Goal: Information Seeking & Learning: Find specific fact

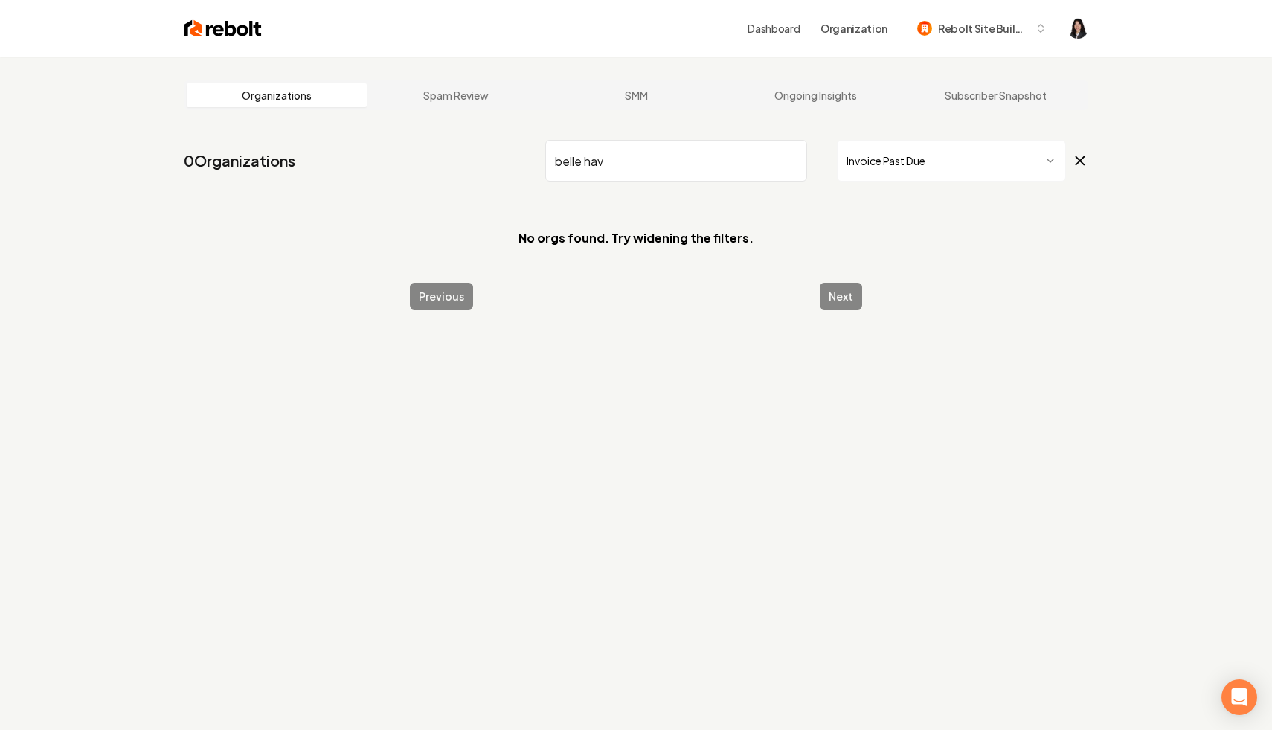
type input "belle hav"
click at [1086, 159] on icon at bounding box center [1080, 161] width 16 height 18
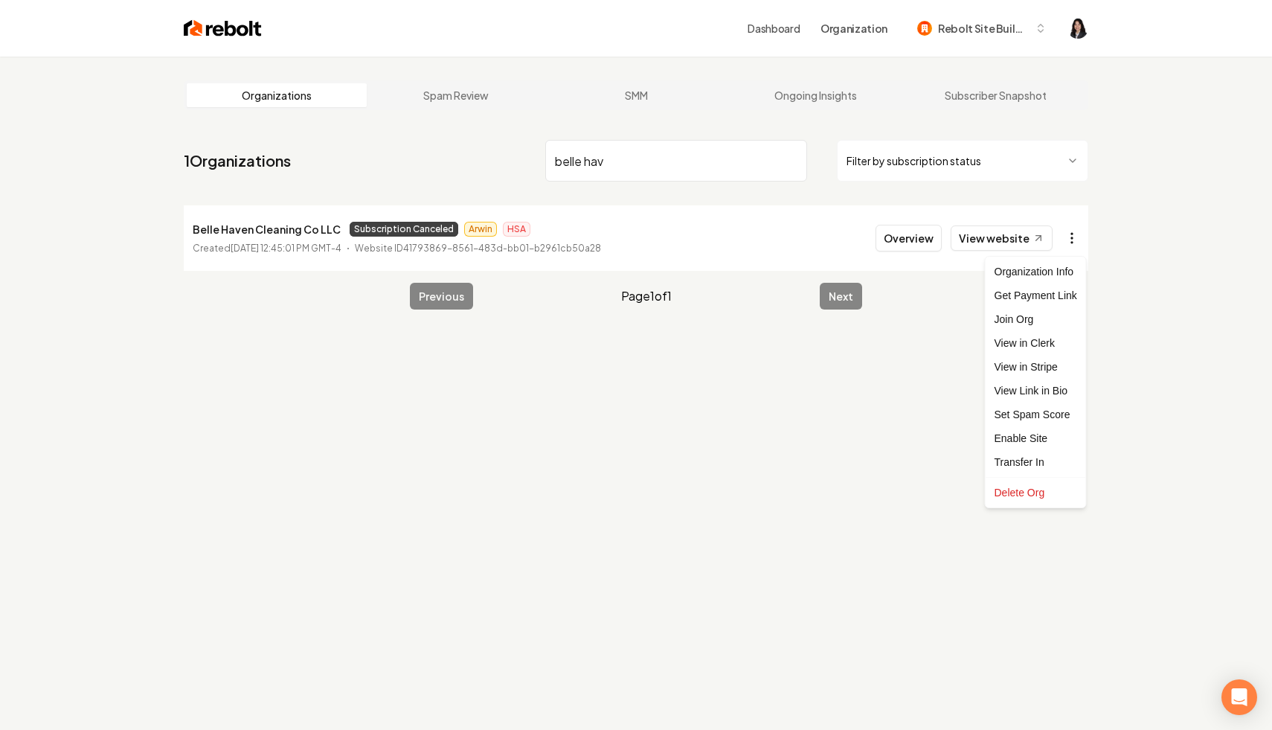
click at [1070, 240] on html "Dashboard Organization Rebolt Site Builder Organizations Spam Review SMM Ongoin…" at bounding box center [636, 365] width 1272 height 730
click at [1041, 366] on link "View in Stripe" at bounding box center [1036, 367] width 94 height 24
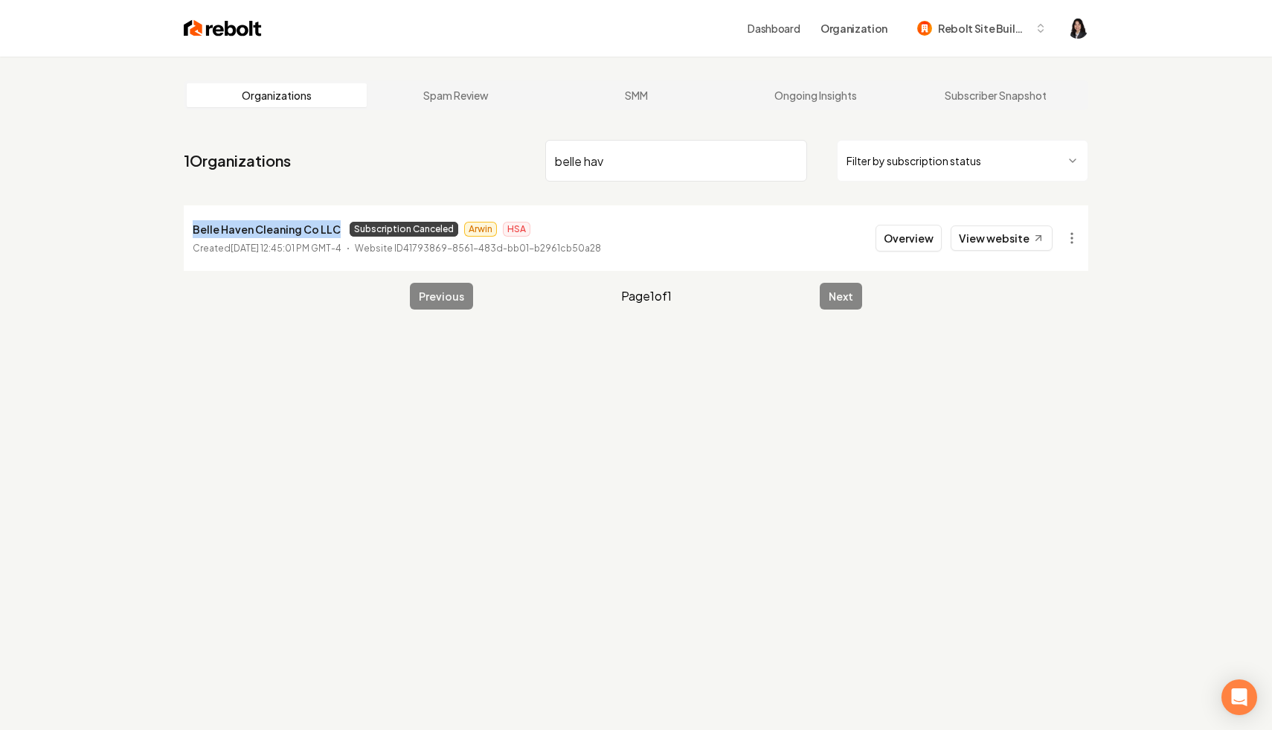
drag, startPoint x: 336, startPoint y: 230, endPoint x: 178, endPoint y: 224, distance: 157.8
click at [178, 224] on main "Organizations Spam Review SMM Ongoing Insights Subscriber Snapshot 1 Organizati…" at bounding box center [636, 195] width 952 height 277
copy p "Belle Haven Cleaning Co LLC"
click at [678, 384] on div "Organizations Spam Review SMM Ongoing Insights Subscriber Snapshot 1 Organizati…" at bounding box center [636, 422] width 1272 height 730
click at [786, 161] on input "belle hav" at bounding box center [676, 161] width 262 height 42
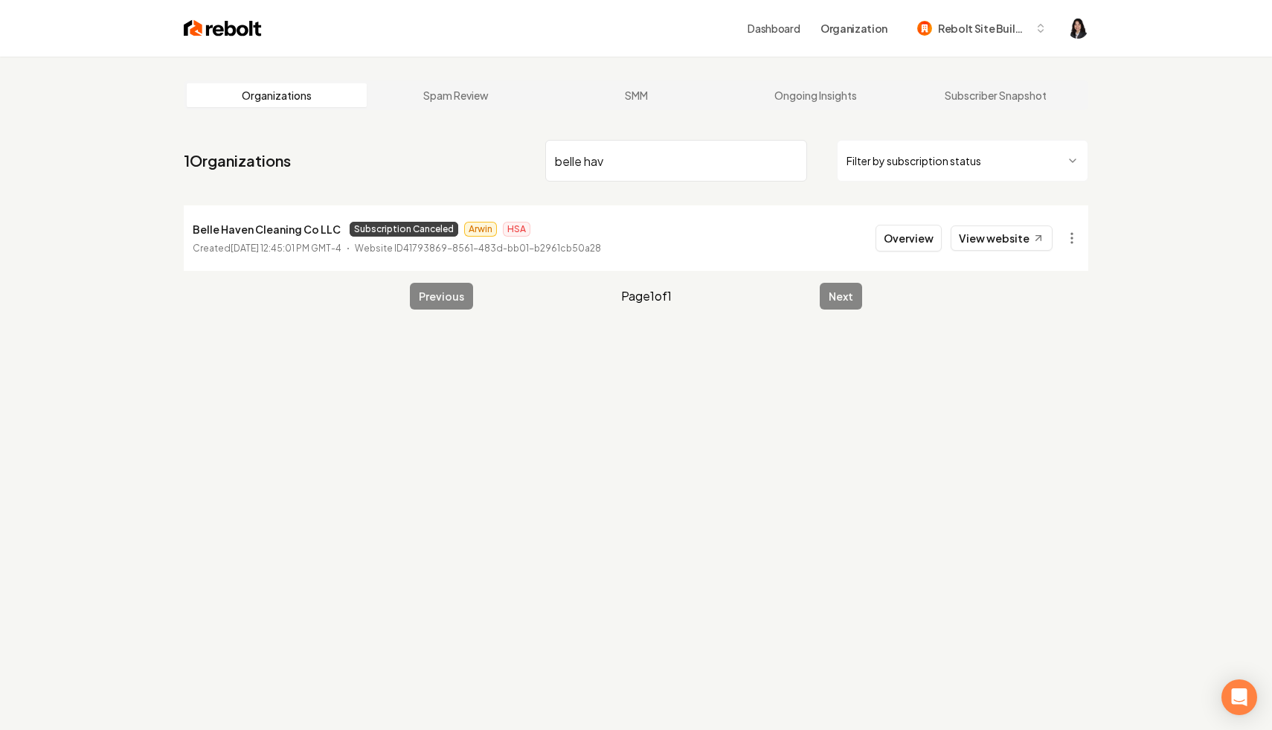
click at [792, 163] on input "belle hav" at bounding box center [676, 161] width 262 height 42
click at [895, 168] on html "Dashboard Organization Rebolt Site Builder Organizations Spam Review SMM Ongoin…" at bounding box center [636, 365] width 1272 height 730
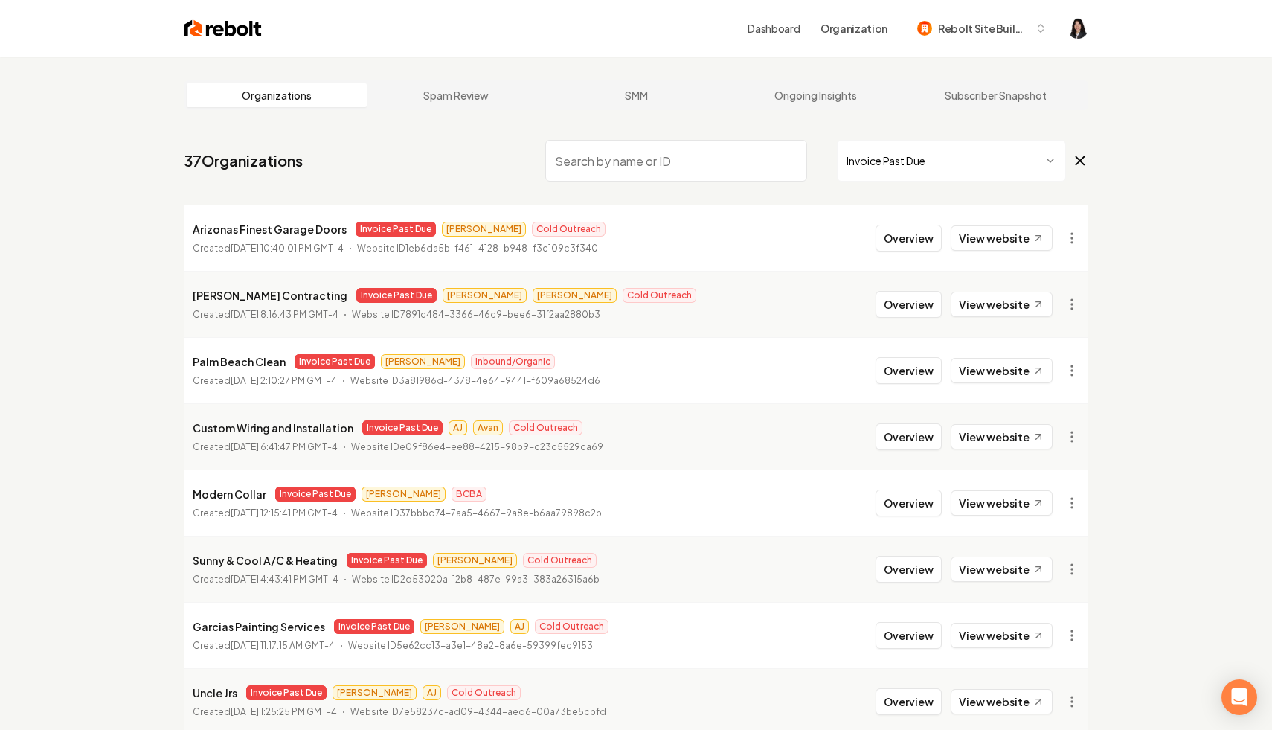
click at [662, 155] on input "search" at bounding box center [676, 161] width 262 height 42
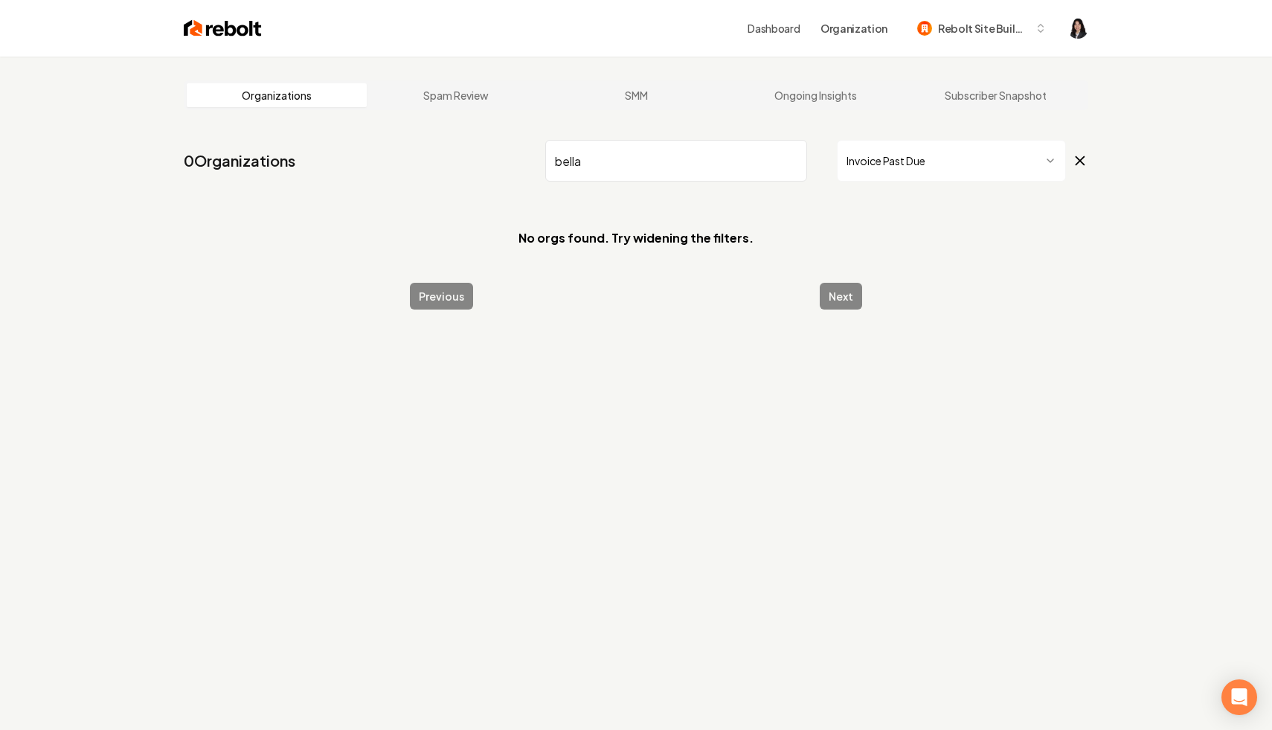
type input "bella"
click at [1085, 158] on icon at bounding box center [1080, 161] width 16 height 18
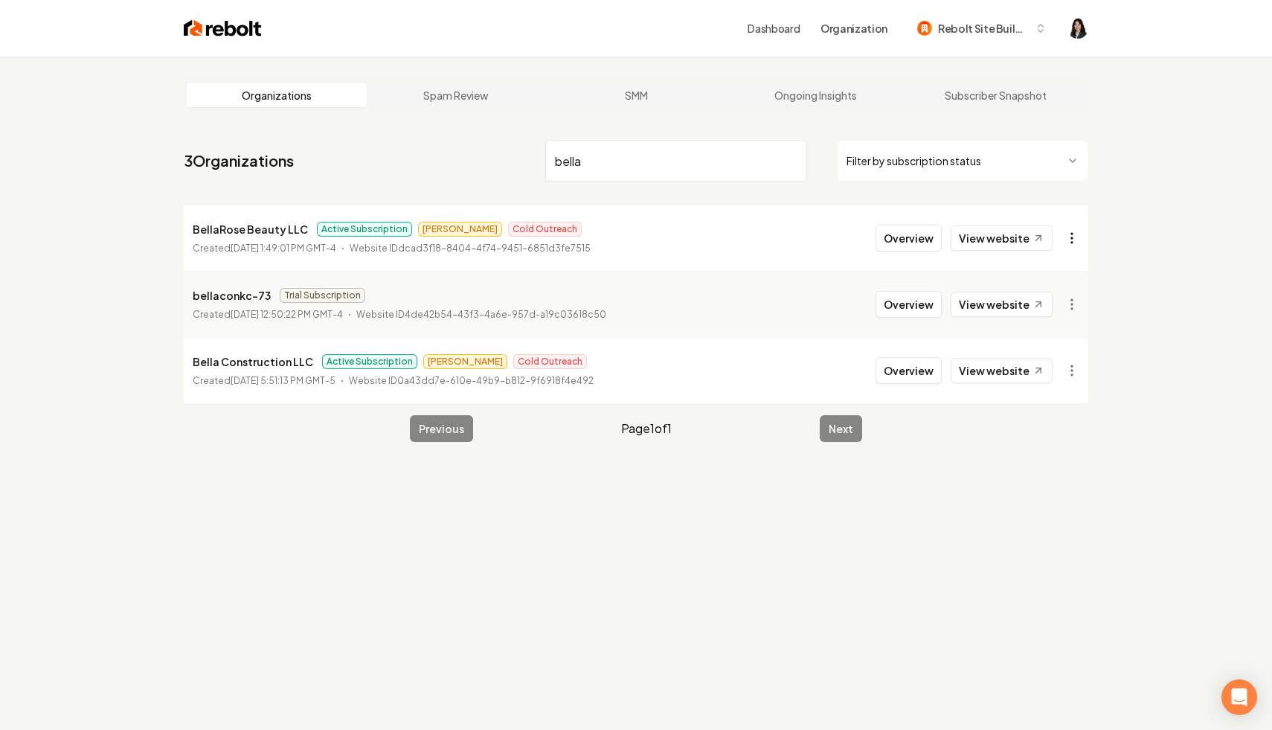
click at [1079, 245] on html "Dashboard Organization Rebolt Site Builder Organizations Spam Review SMM Ongoin…" at bounding box center [636, 365] width 1272 height 730
click at [1059, 368] on link "View in Stripe" at bounding box center [1036, 367] width 94 height 24
click at [986, 231] on link "View website" at bounding box center [1002, 237] width 102 height 25
click at [791, 161] on input "bella" at bounding box center [676, 161] width 262 height 42
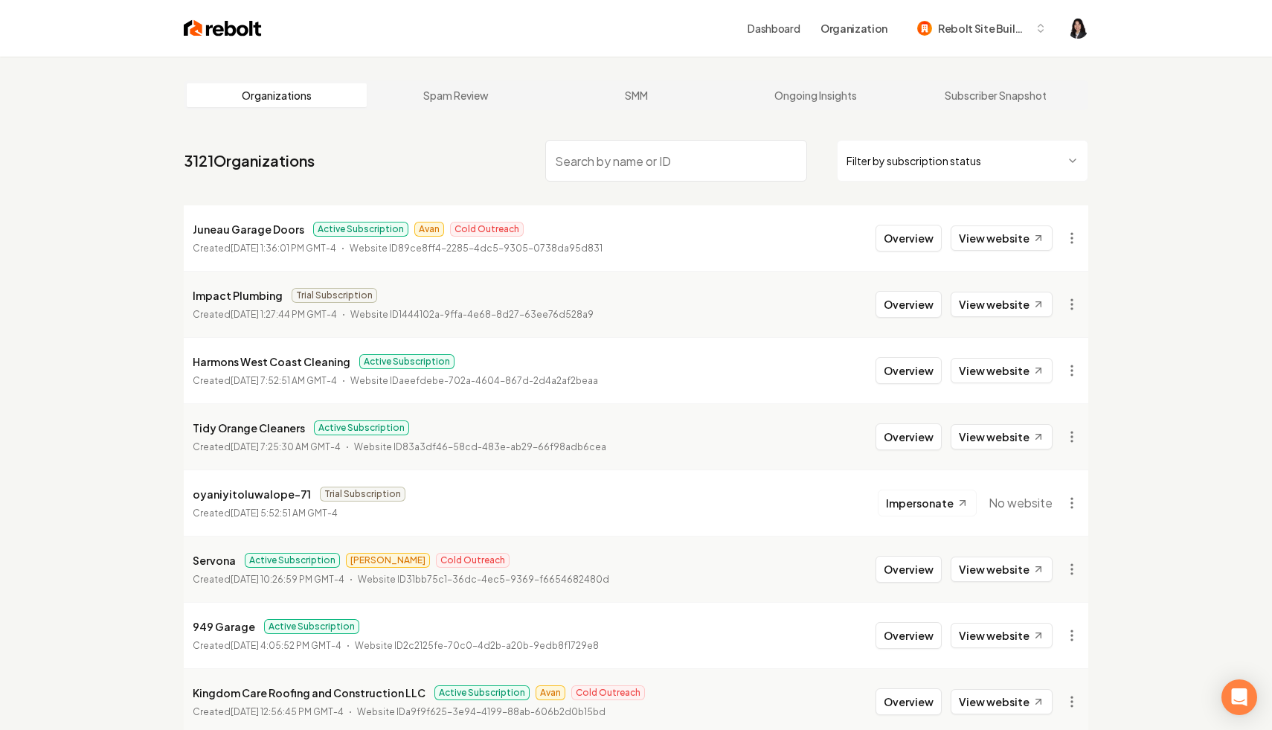
click at [887, 147] on html "Dashboard Organization Rebolt Site Builder Organizations Spam Review SMM Ongoin…" at bounding box center [636, 365] width 1272 height 730
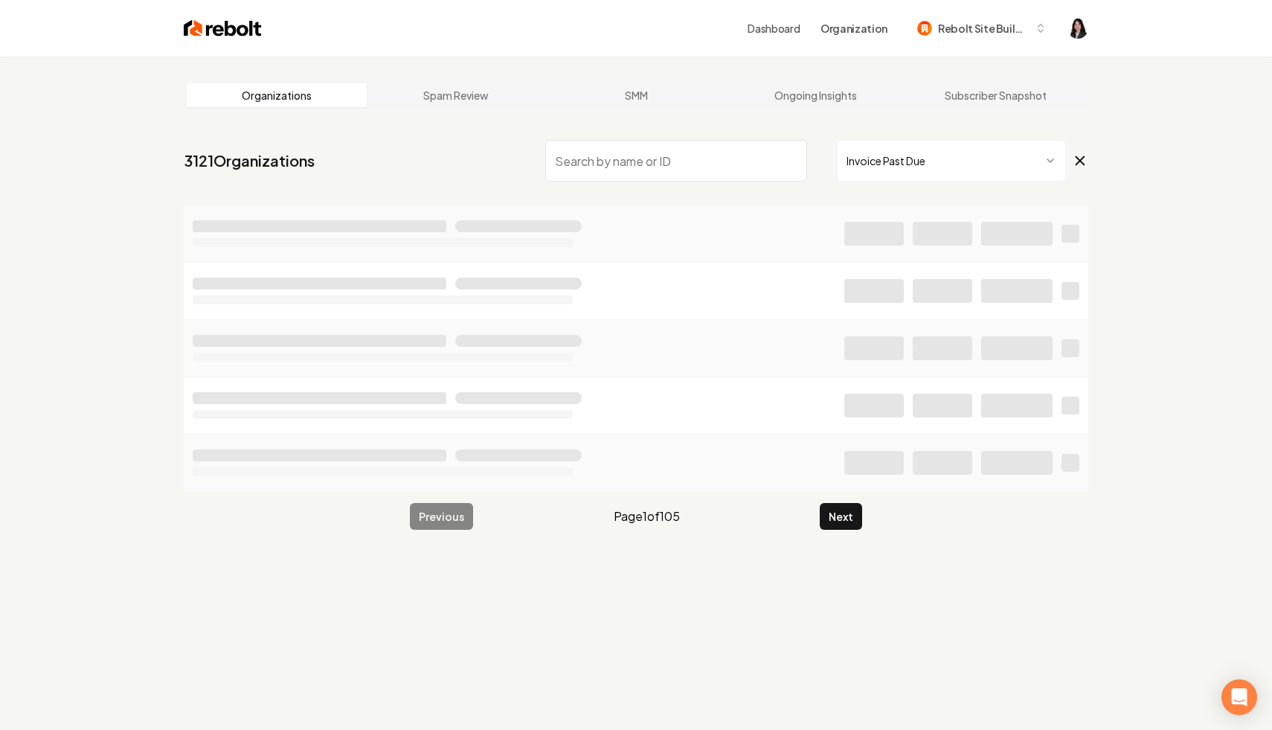
click at [684, 167] on input "search" at bounding box center [676, 161] width 262 height 42
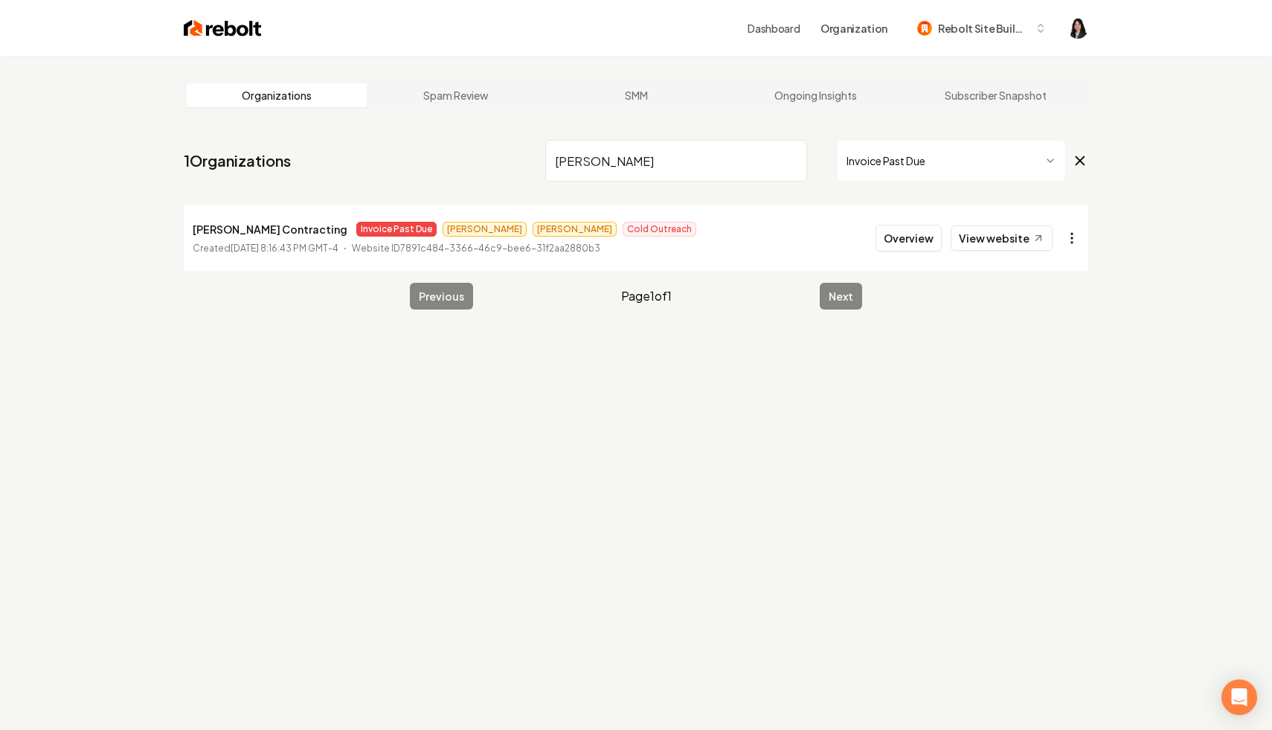
type input "borja"
click at [1082, 235] on html "Dashboard Organization Rebolt Site Builder Organizations Spam Review SMM Ongoin…" at bounding box center [636, 365] width 1272 height 730
click at [1057, 375] on link "View in Stripe" at bounding box center [1036, 367] width 94 height 24
click at [1073, 237] on html "Dashboard Organization Rebolt Site Builder Organizations Spam Review SMM Ongoin…" at bounding box center [636, 365] width 1272 height 730
click at [1034, 373] on link "View in Stripe" at bounding box center [1036, 367] width 94 height 24
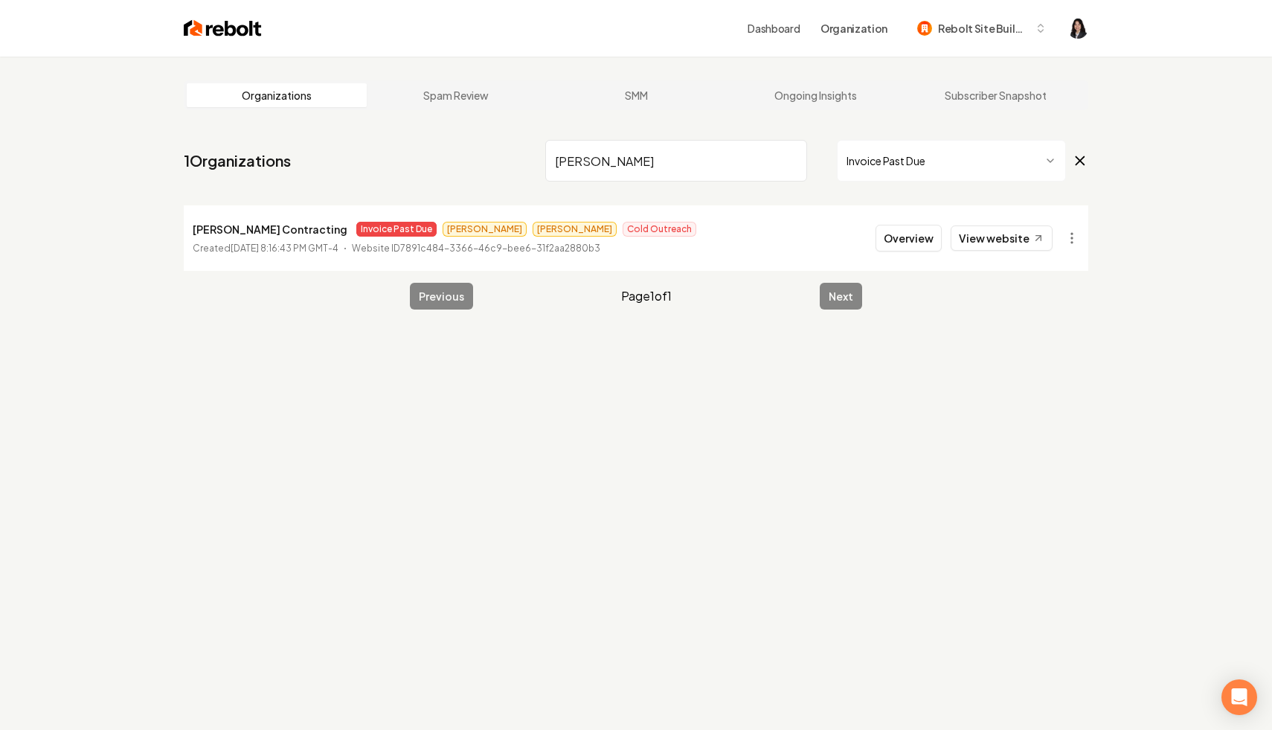
click at [787, 159] on input "borja" at bounding box center [676, 161] width 262 height 42
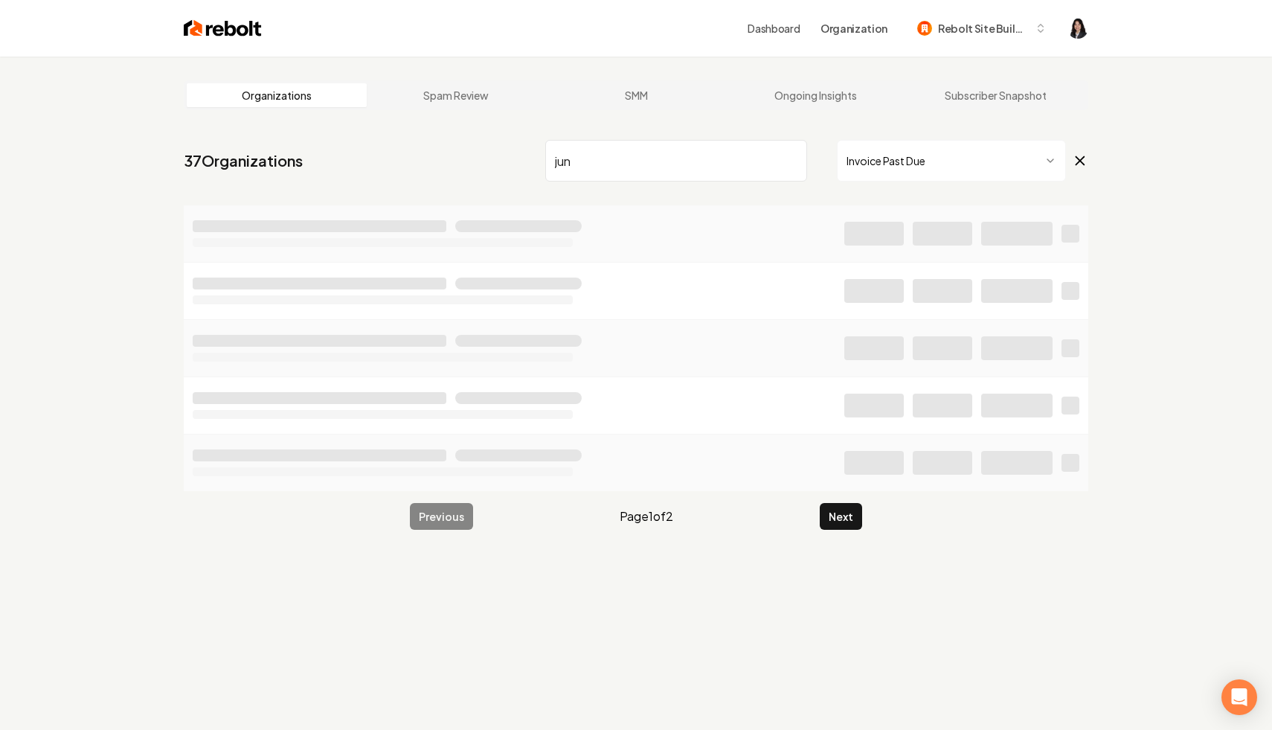
type input "jun"
click at [1079, 161] on icon at bounding box center [1080, 161] width 8 height 8
click at [620, 169] on input "jun" at bounding box center [676, 161] width 262 height 42
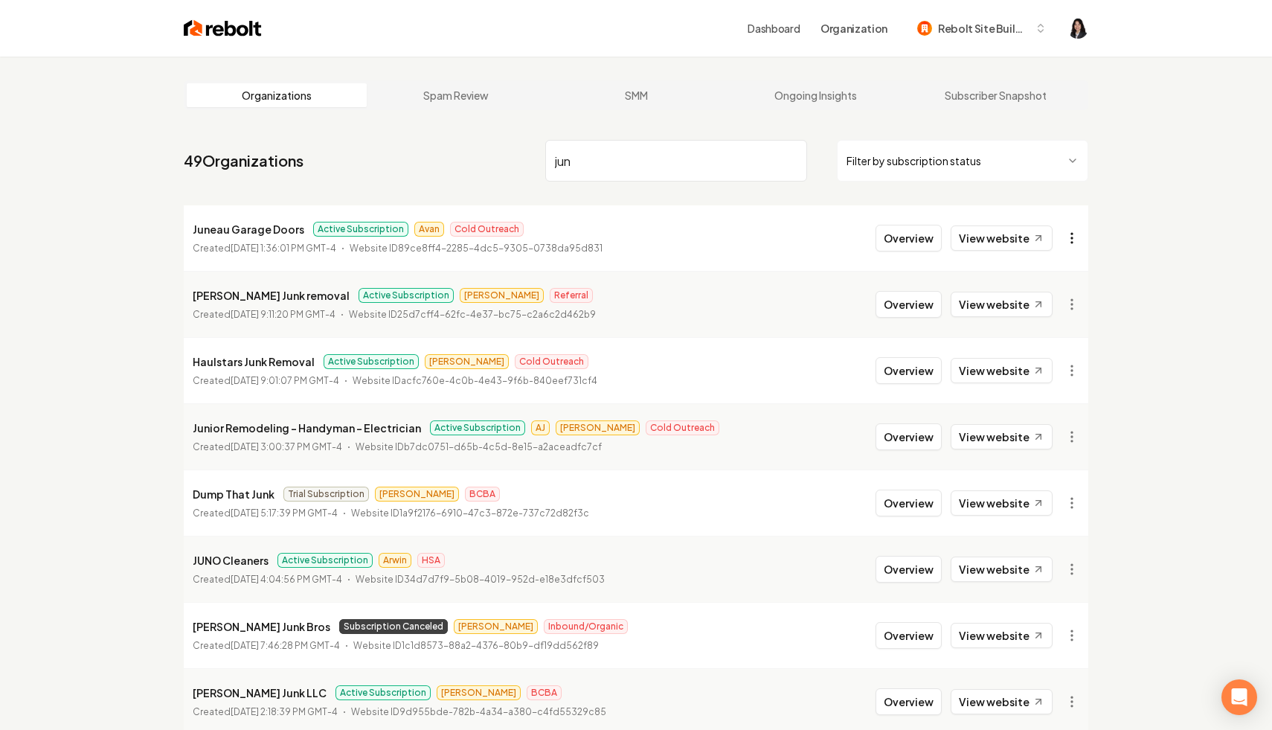
click at [1073, 240] on html "Dashboard Organization Rebolt Site Builder Organizations Spam Review SMM Ongoin…" at bounding box center [636, 365] width 1272 height 730
click at [1039, 366] on link "View in Stripe" at bounding box center [1036, 367] width 94 height 24
click at [606, 162] on input "jun" at bounding box center [676, 161] width 262 height 42
click at [791, 165] on input "jun" at bounding box center [676, 161] width 262 height 42
click at [789, 158] on input "jun" at bounding box center [676, 161] width 262 height 42
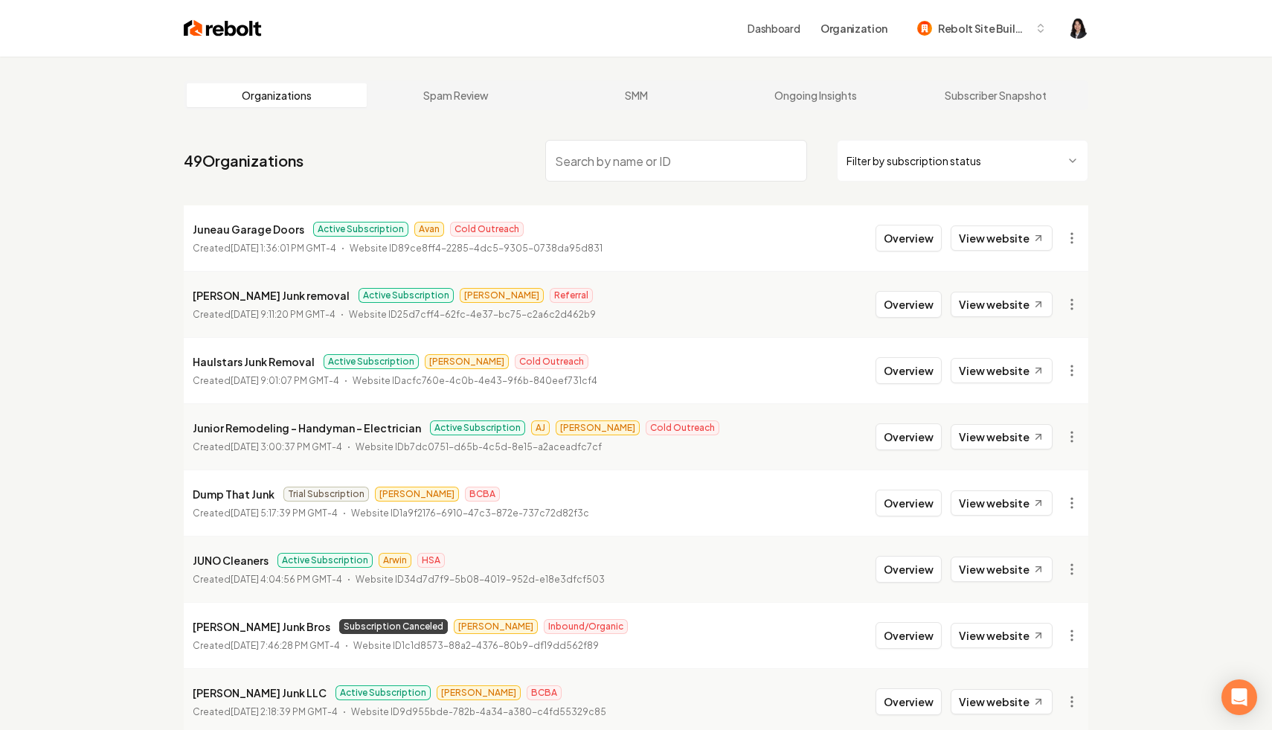
click at [923, 158] on html "Dashboard Organization Rebolt Site Builder Organizations Spam Review SMM Ongoin…" at bounding box center [636, 365] width 1272 height 730
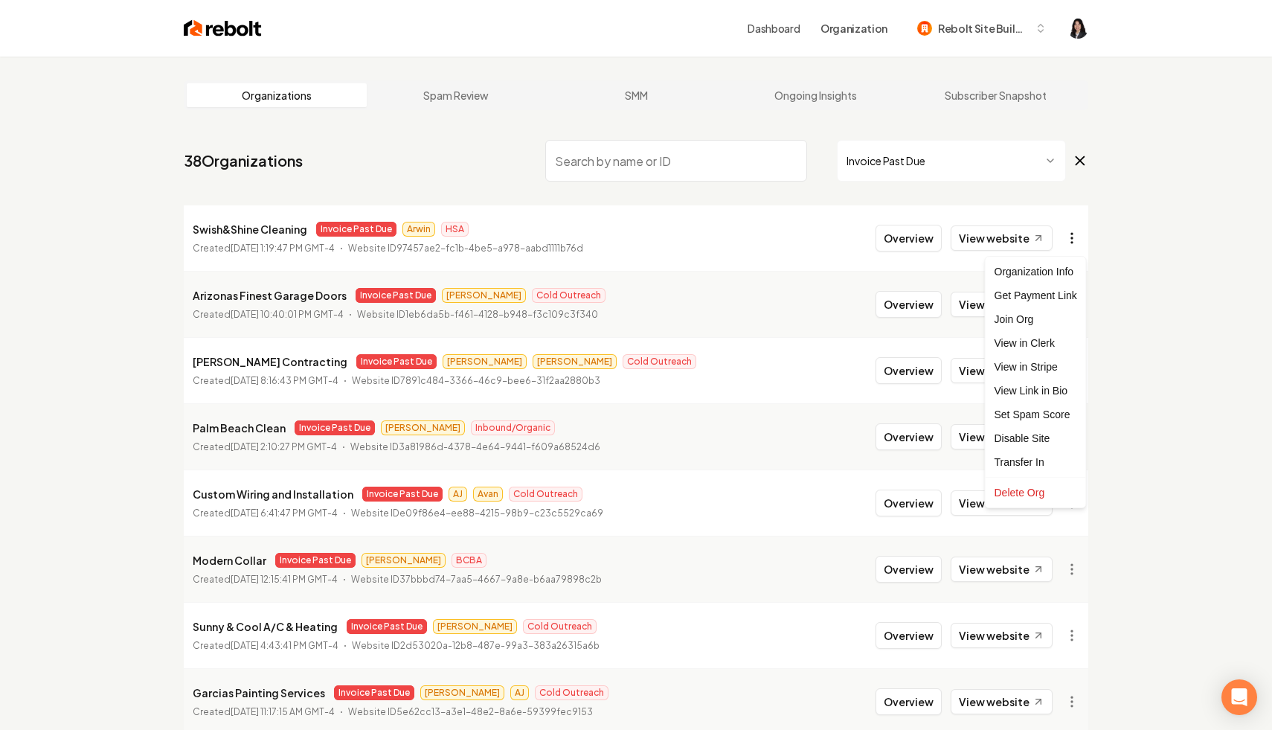
click at [1073, 240] on html "Dashboard Organization Rebolt Site Builder Organizations Spam Review SMM Ongoin…" at bounding box center [636, 365] width 1272 height 730
click at [1050, 365] on link "View in Stripe" at bounding box center [1036, 367] width 94 height 24
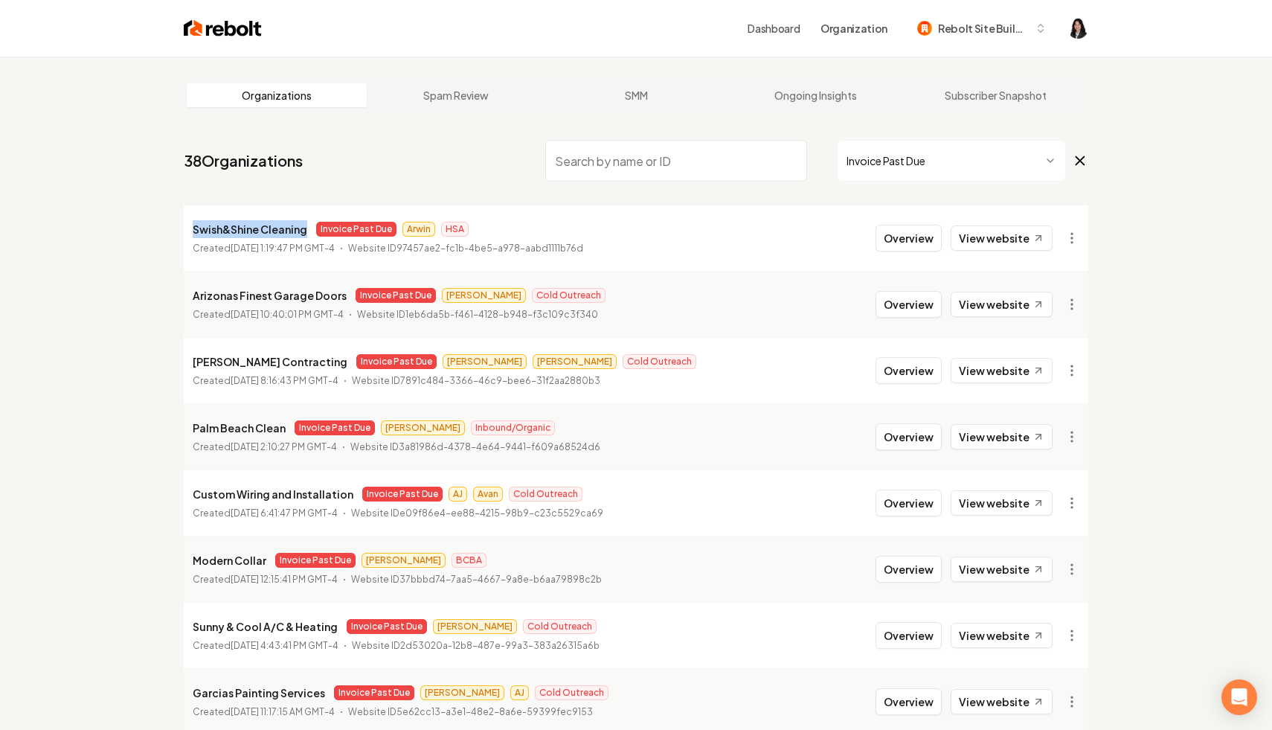
drag, startPoint x: 306, startPoint y: 231, endPoint x: 184, endPoint y: 236, distance: 121.3
click at [184, 236] on li "Swish&Shine Cleaning Invoice Past Due Arwin HSA Created August 12, 2025, 1:19:4…" at bounding box center [636, 237] width 905 height 65
copy p "Swish&Shine Cleaning"
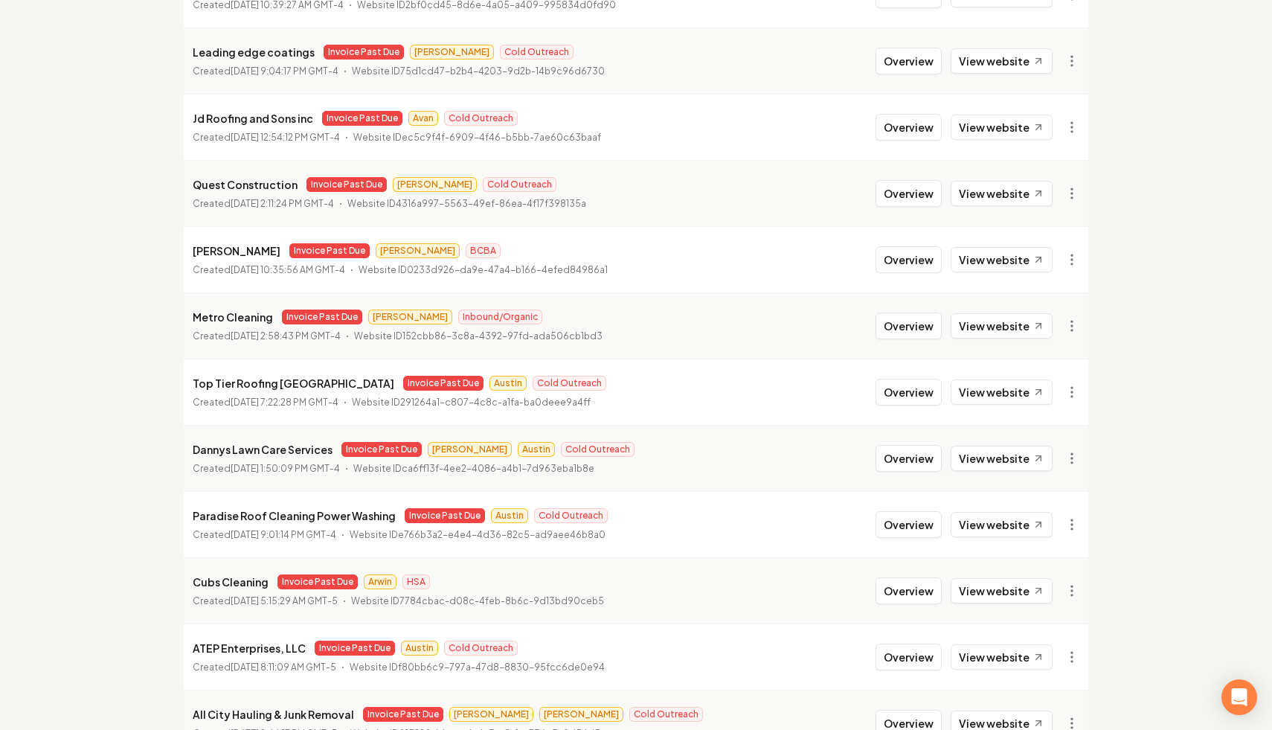
scroll to position [1524, 0]
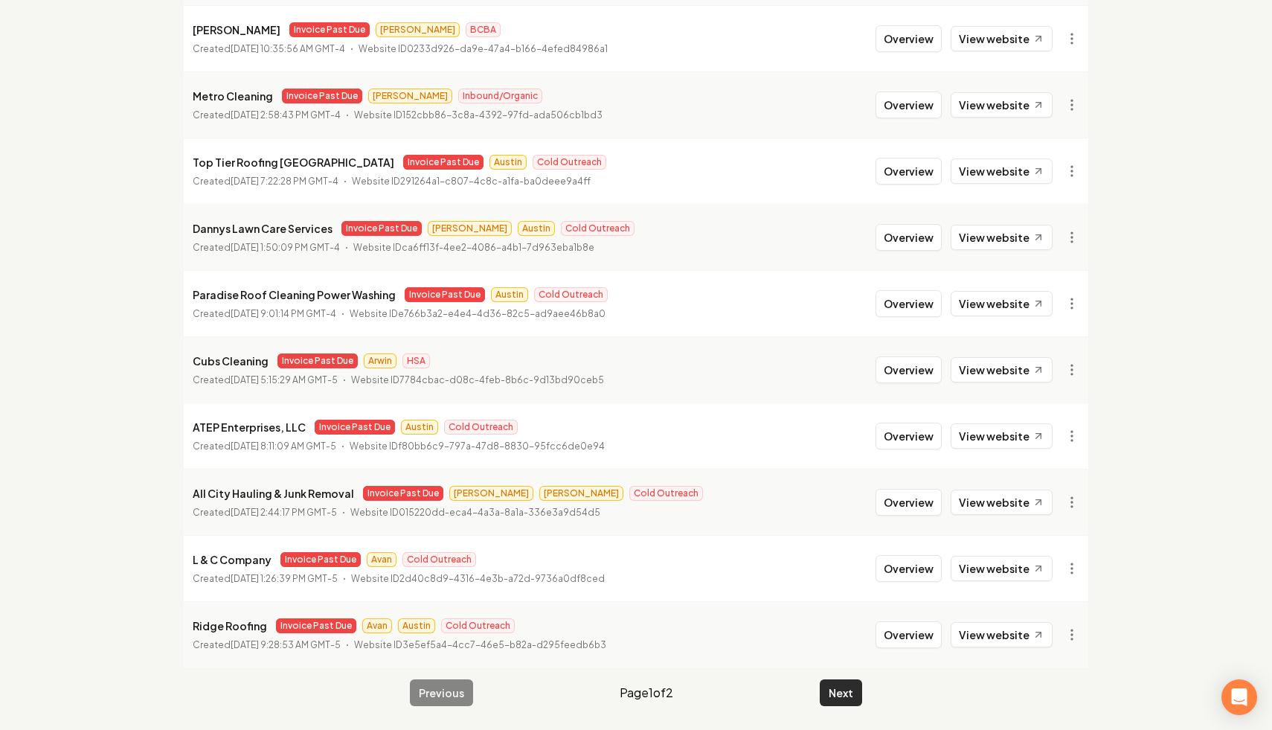
click at [839, 691] on button "Next" at bounding box center [841, 692] width 42 height 27
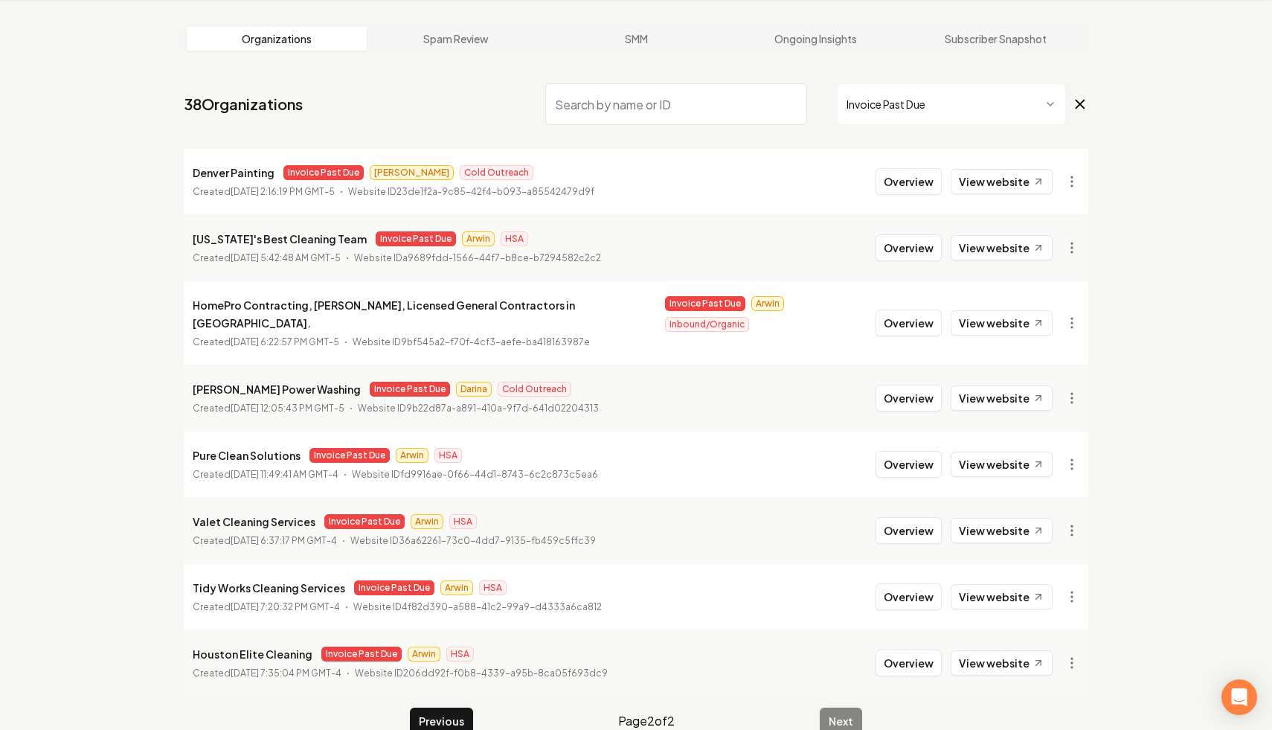
scroll to position [67, 0]
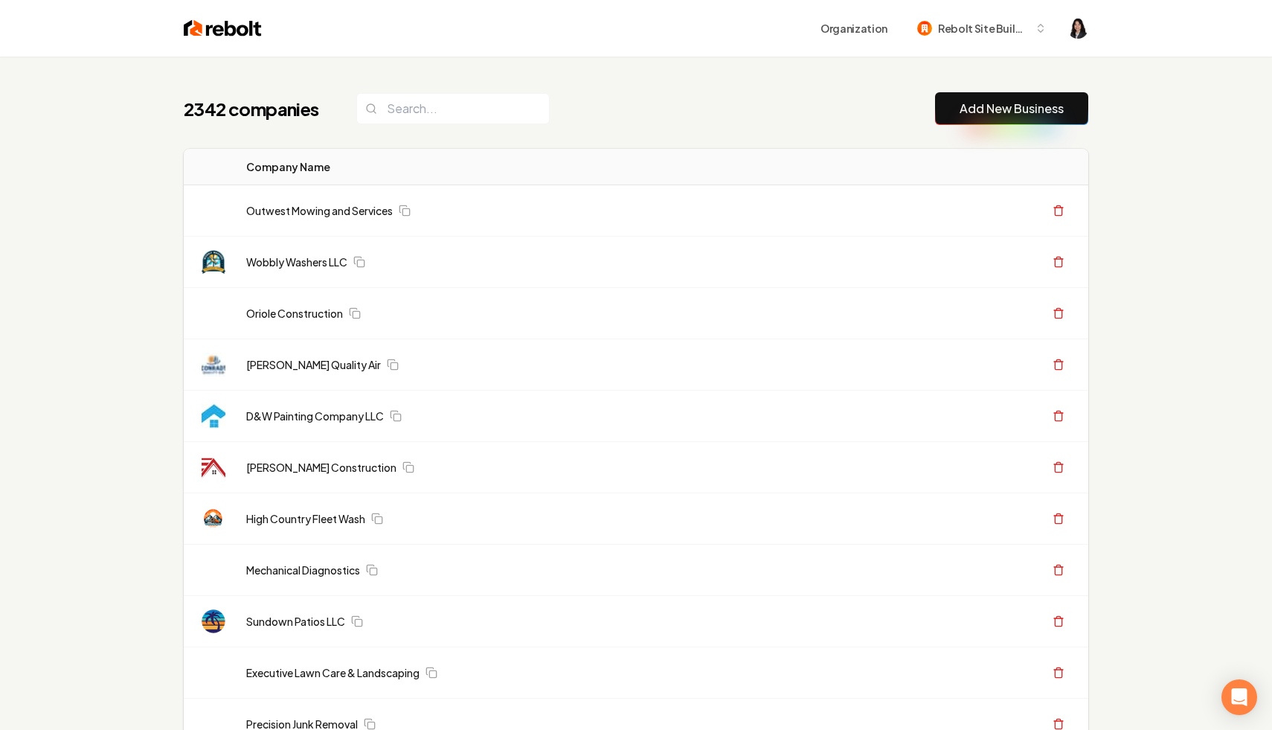
click at [792, 99] on div "2342 companies Add New Business" at bounding box center [636, 108] width 905 height 33
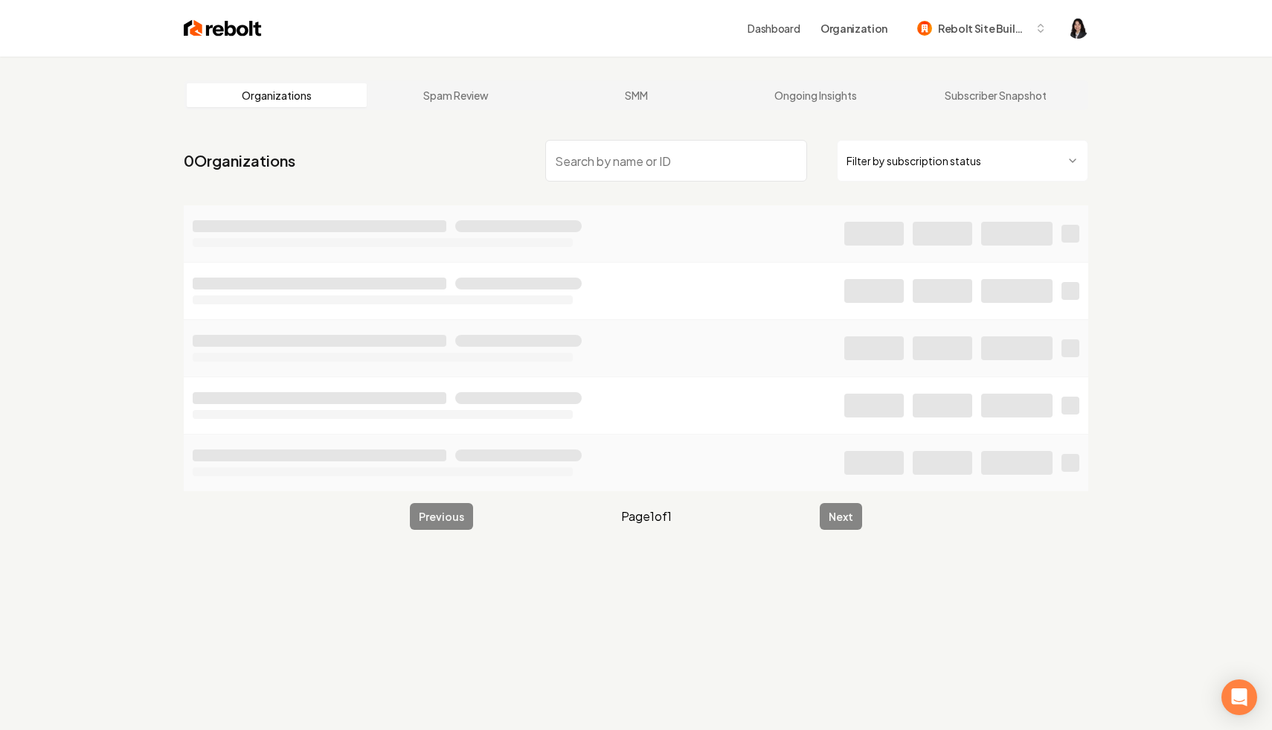
click at [954, 170] on html "Dashboard Organization Rebolt Site Builder Organizations Spam Review SMM Ongoin…" at bounding box center [636, 365] width 1272 height 730
click at [626, 150] on input "search" at bounding box center [676, 161] width 262 height 42
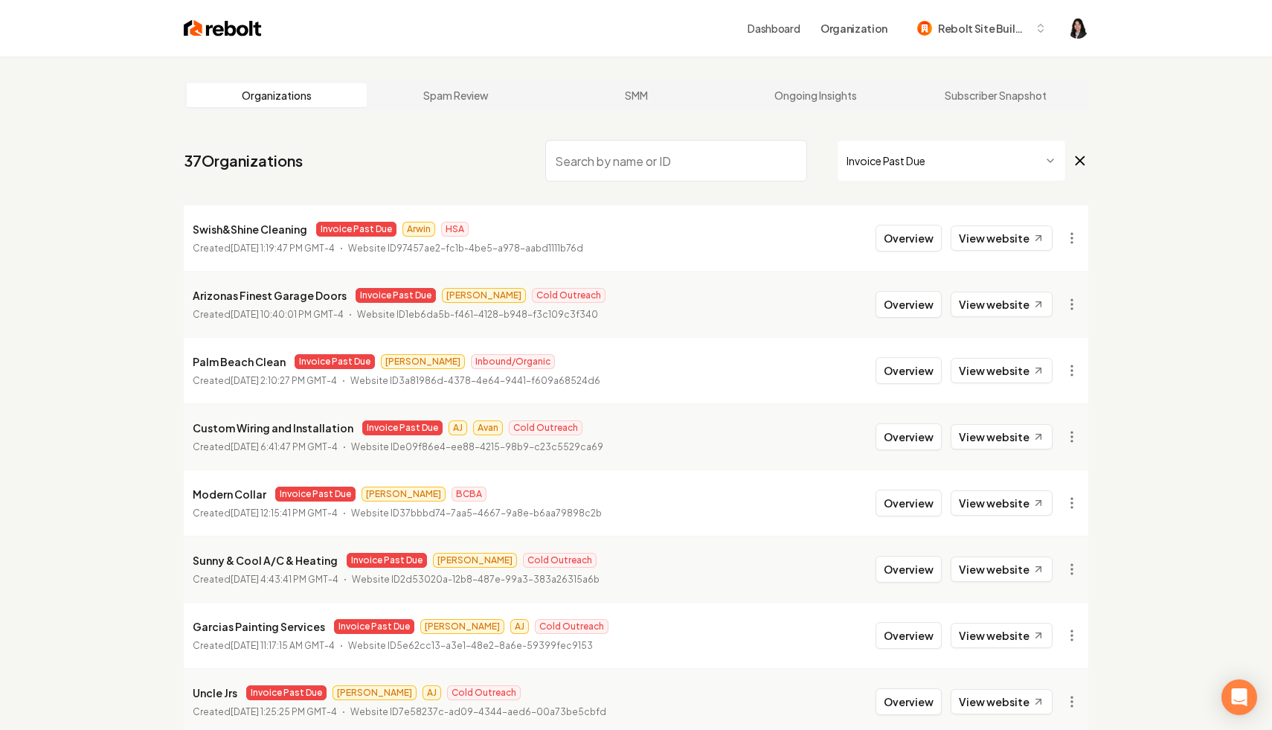
click at [1082, 161] on icon at bounding box center [1080, 161] width 16 height 18
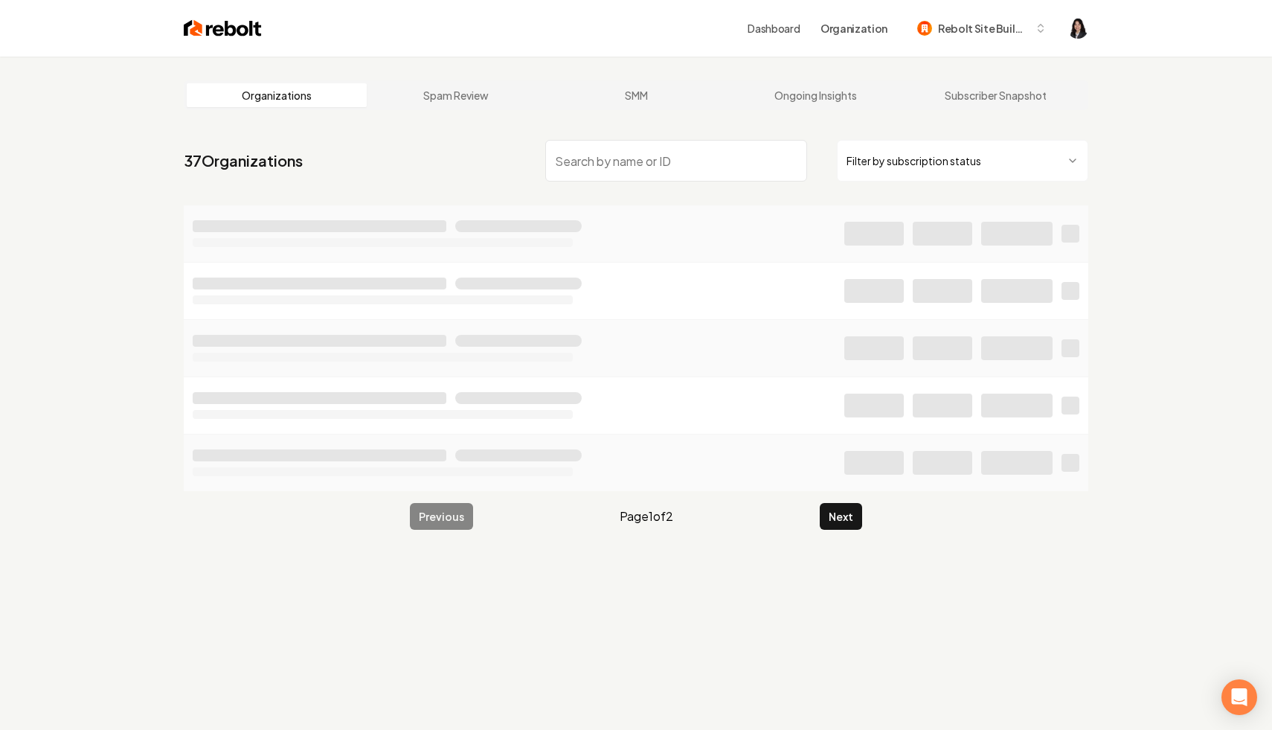
click at [662, 156] on input "search" at bounding box center [676, 161] width 262 height 42
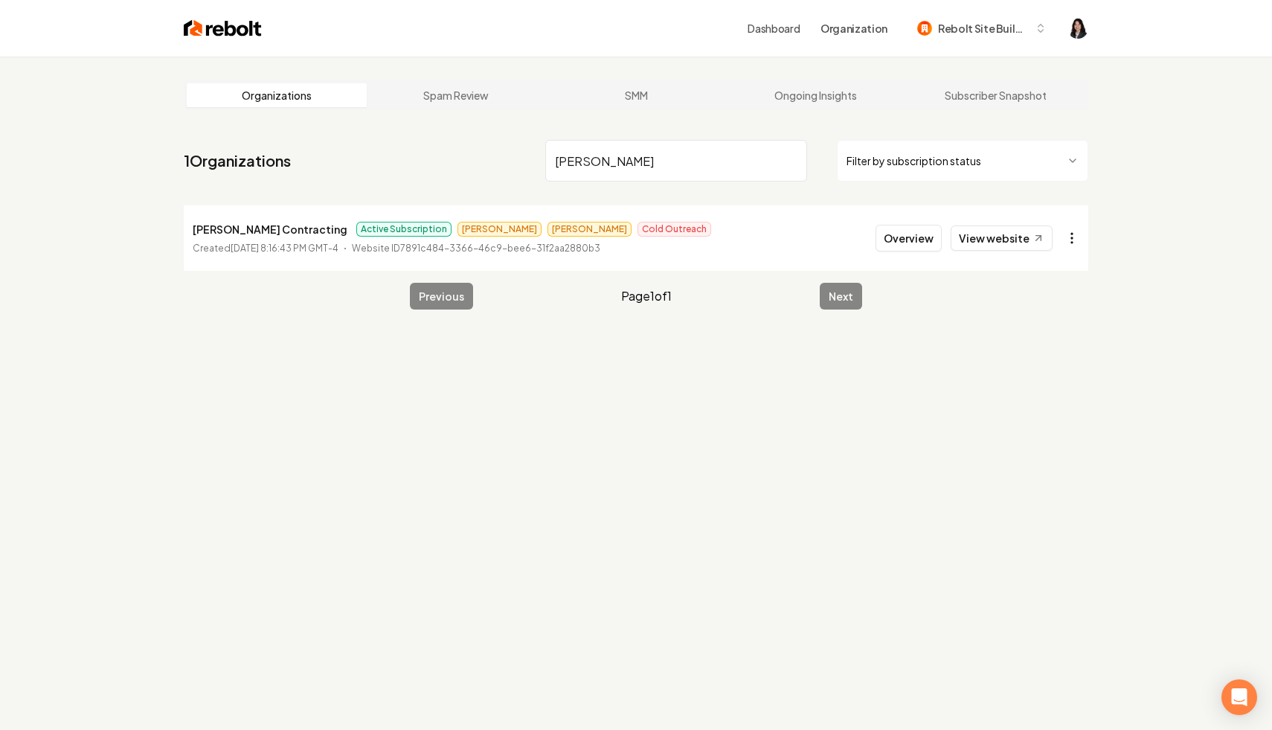
click at [1071, 239] on html "Dashboard Organization Rebolt Site Builder Organizations Spam Review SMM Ongoin…" at bounding box center [636, 365] width 1272 height 730
click at [638, 161] on html "Dashboard Organization Rebolt Site Builder Organizations Spam Review SMM Ongoin…" at bounding box center [636, 365] width 1272 height 730
drag, startPoint x: 614, startPoint y: 163, endPoint x: 406, endPoint y: 91, distance: 220.4
click at [407, 91] on main "Organizations Spam Review SMM Ongoing Insights Subscriber Snapshot 1 Organizati…" at bounding box center [636, 195] width 952 height 277
type input "eden"
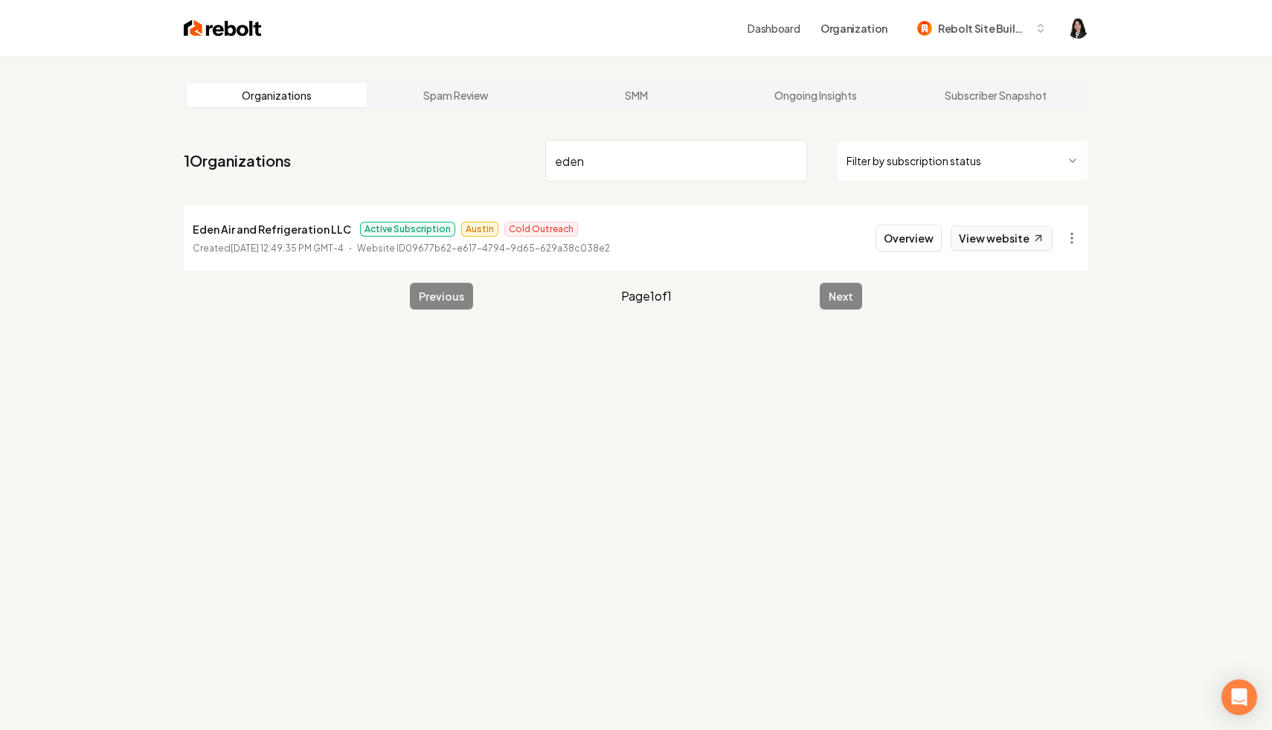
click at [1011, 232] on link "View website" at bounding box center [1002, 237] width 102 height 25
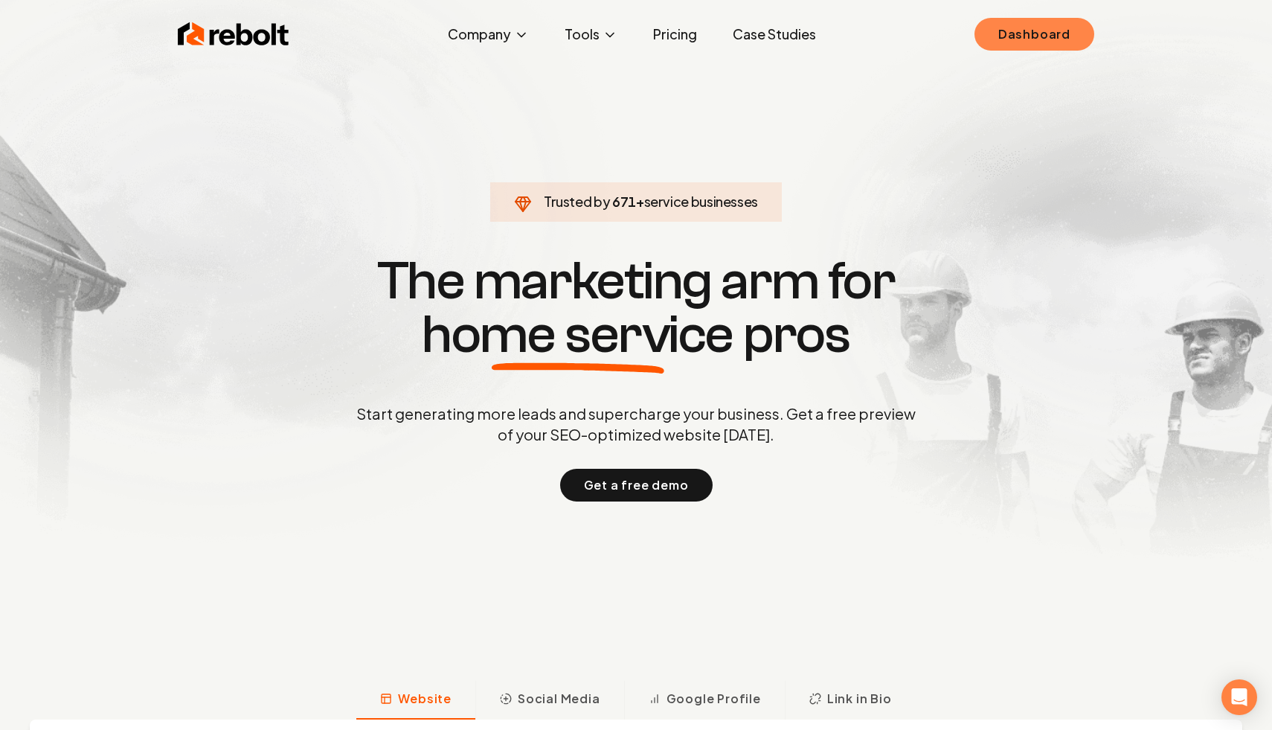
click at [1025, 36] on link "Dashboard" at bounding box center [1035, 34] width 120 height 33
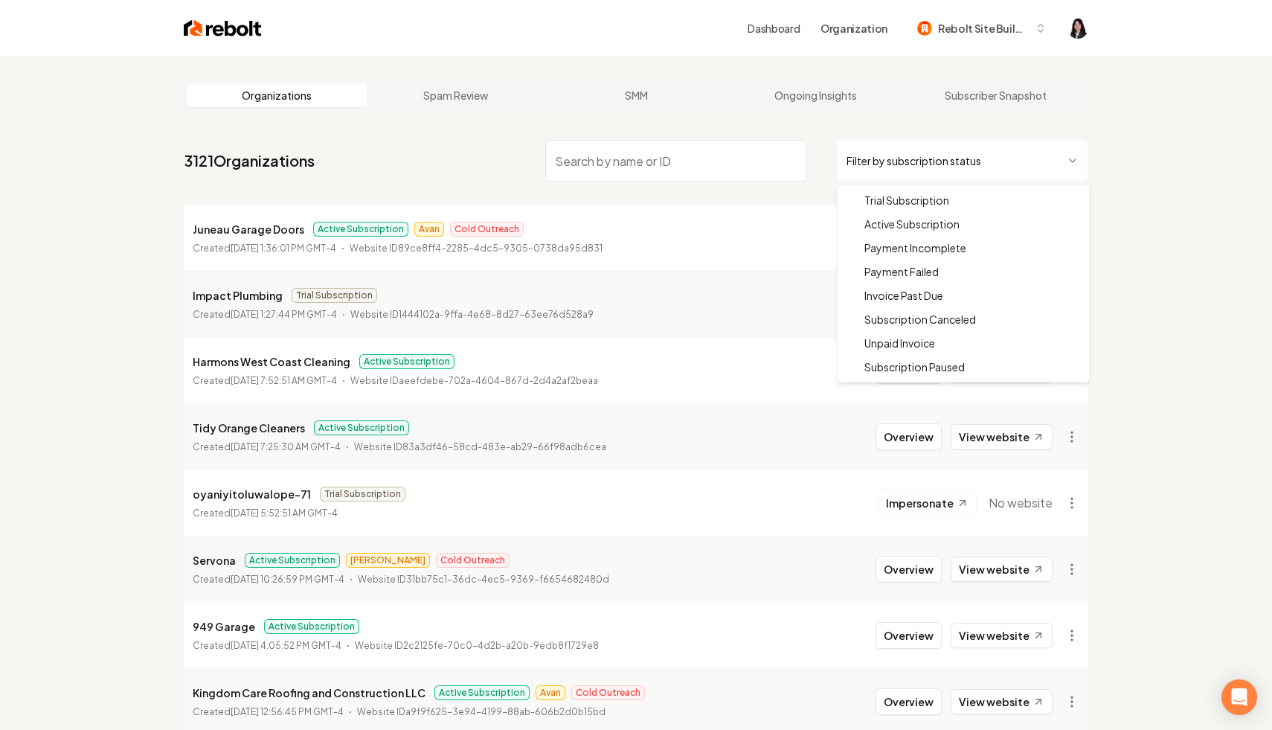
click at [919, 155] on html "Dashboard Organization Rebolt Site Builder Organizations Spam Review SMM Ongoin…" at bounding box center [636, 365] width 1272 height 730
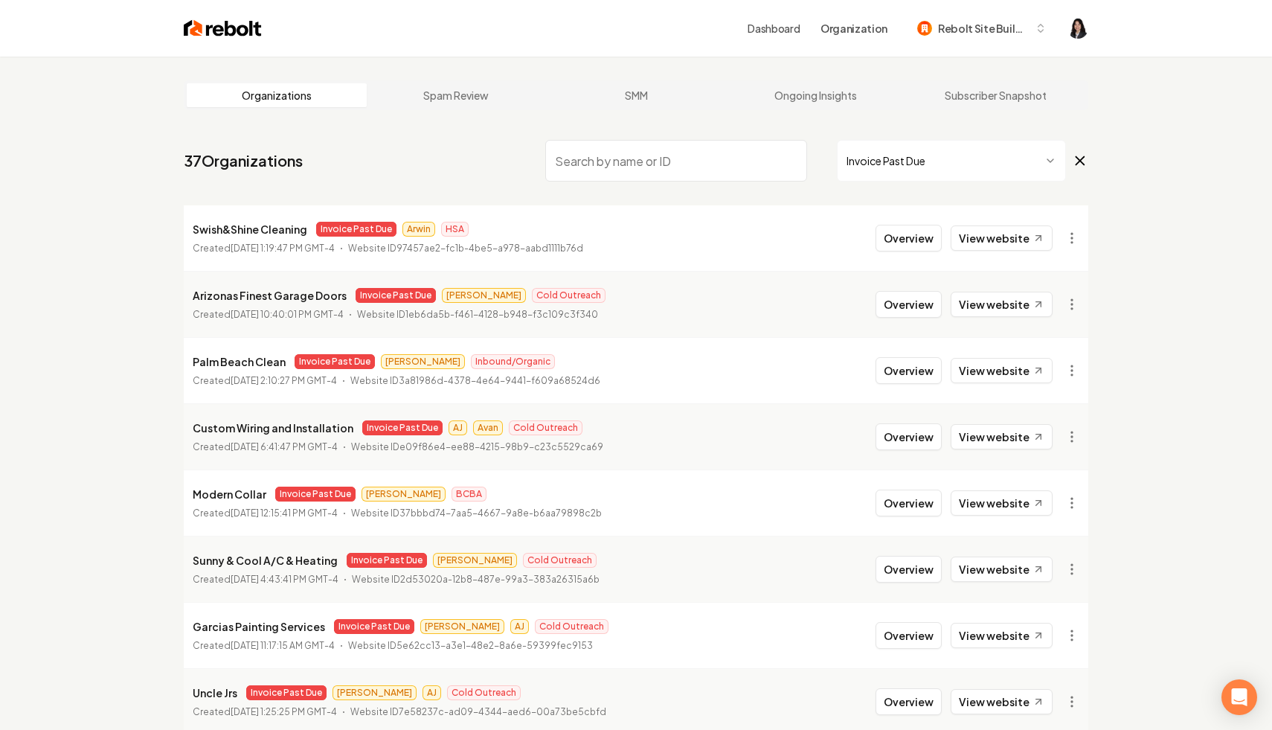
click at [719, 150] on input "search" at bounding box center [676, 161] width 262 height 42
click at [1087, 155] on icon at bounding box center [1080, 161] width 16 height 18
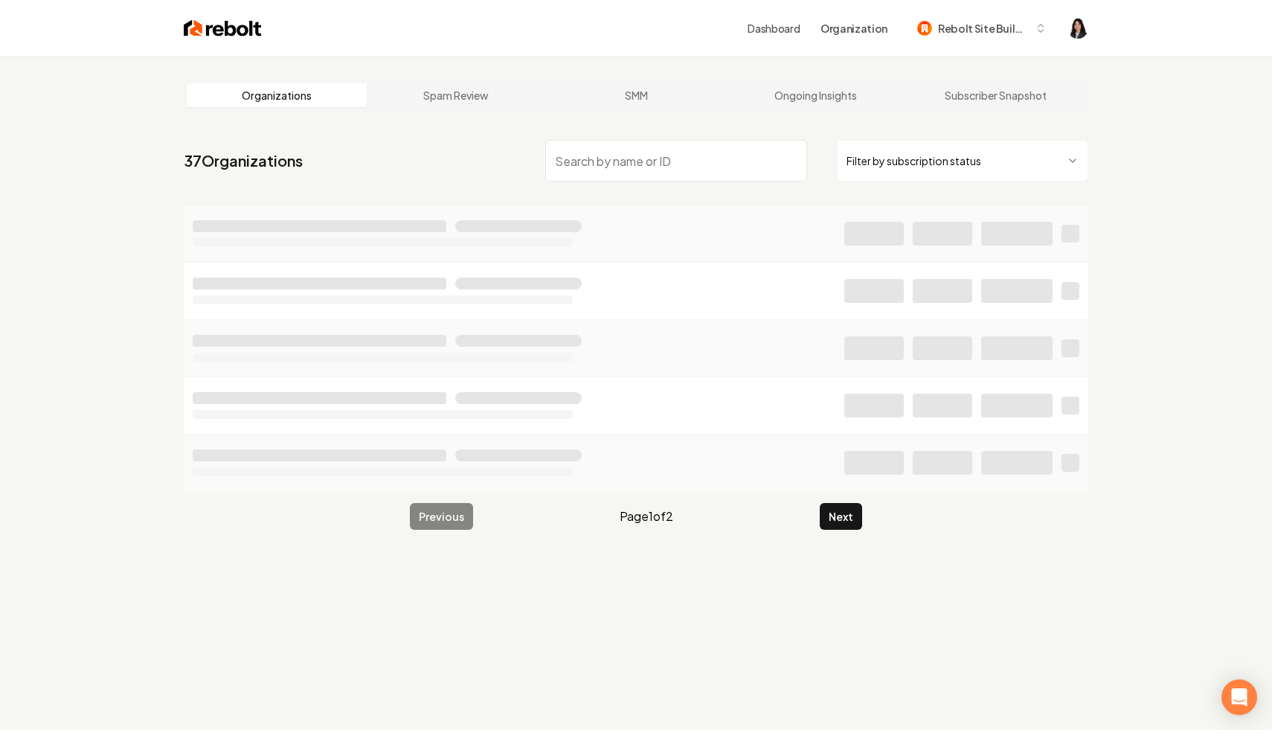
click at [706, 160] on input "search" at bounding box center [676, 161] width 262 height 42
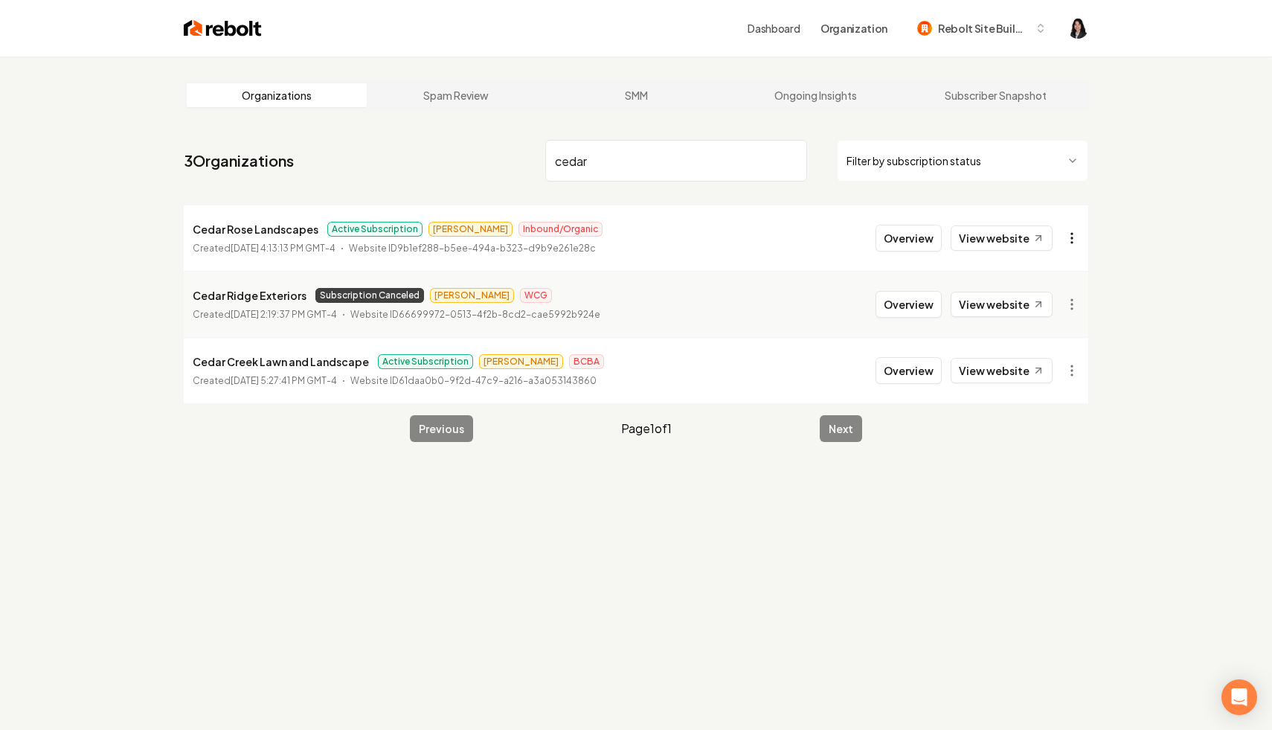
type input "cedar"
click at [1067, 249] on html "Dashboard Organization Rebolt Site Builder Organizations Spam Review SMM Ongoin…" at bounding box center [636, 365] width 1272 height 730
click at [1030, 368] on link "View in Stripe" at bounding box center [1036, 367] width 94 height 24
click at [1071, 246] on html "Dashboard Organization Rebolt Site Builder Organizations Spam Review SMM Ongoin…" at bounding box center [636, 365] width 1272 height 730
click at [1142, 178] on html "Dashboard Organization Rebolt Site Builder Organizations Spam Review SMM Ongoin…" at bounding box center [636, 365] width 1272 height 730
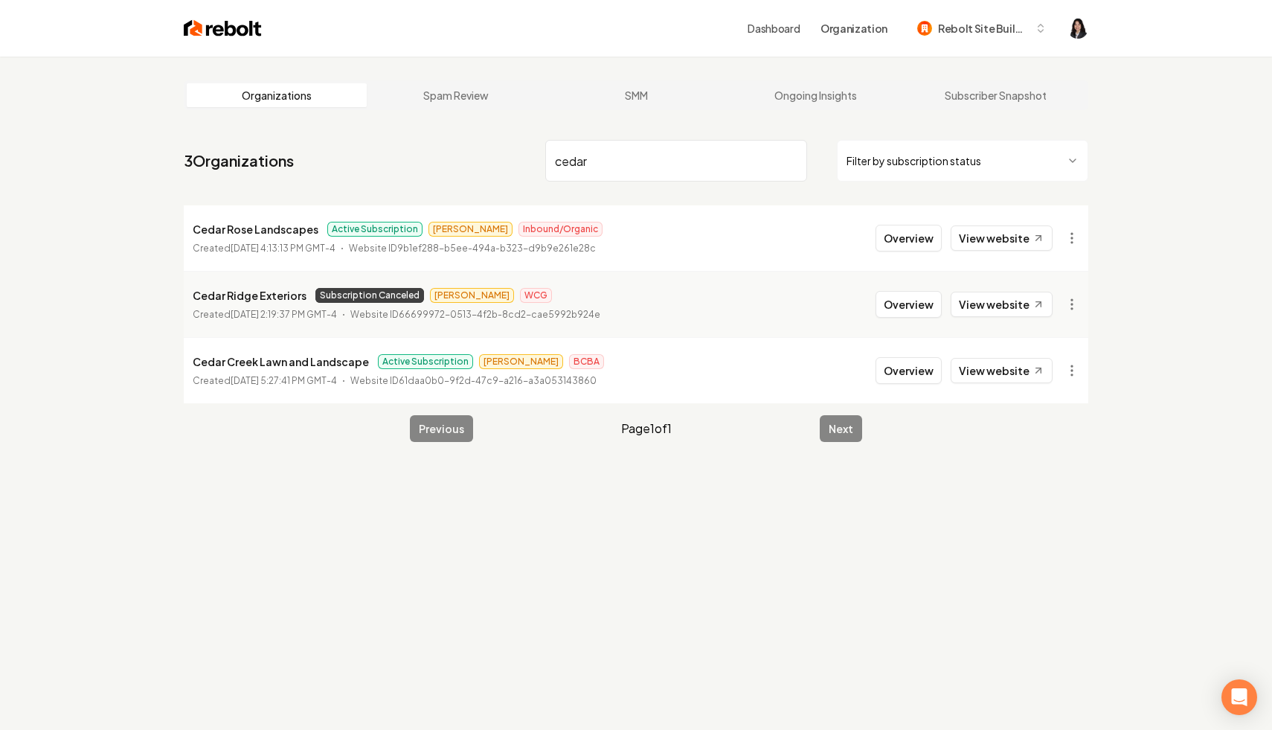
click at [275, 235] on p "Cedar Rose Landscapes" at bounding box center [256, 229] width 126 height 18
click at [1068, 234] on html "Dashboard Organization Rebolt Site Builder Organizations Spam Review SMM Ongoin…" at bounding box center [636, 365] width 1272 height 730
click at [1053, 269] on div "Organization Info" at bounding box center [1036, 272] width 94 height 24
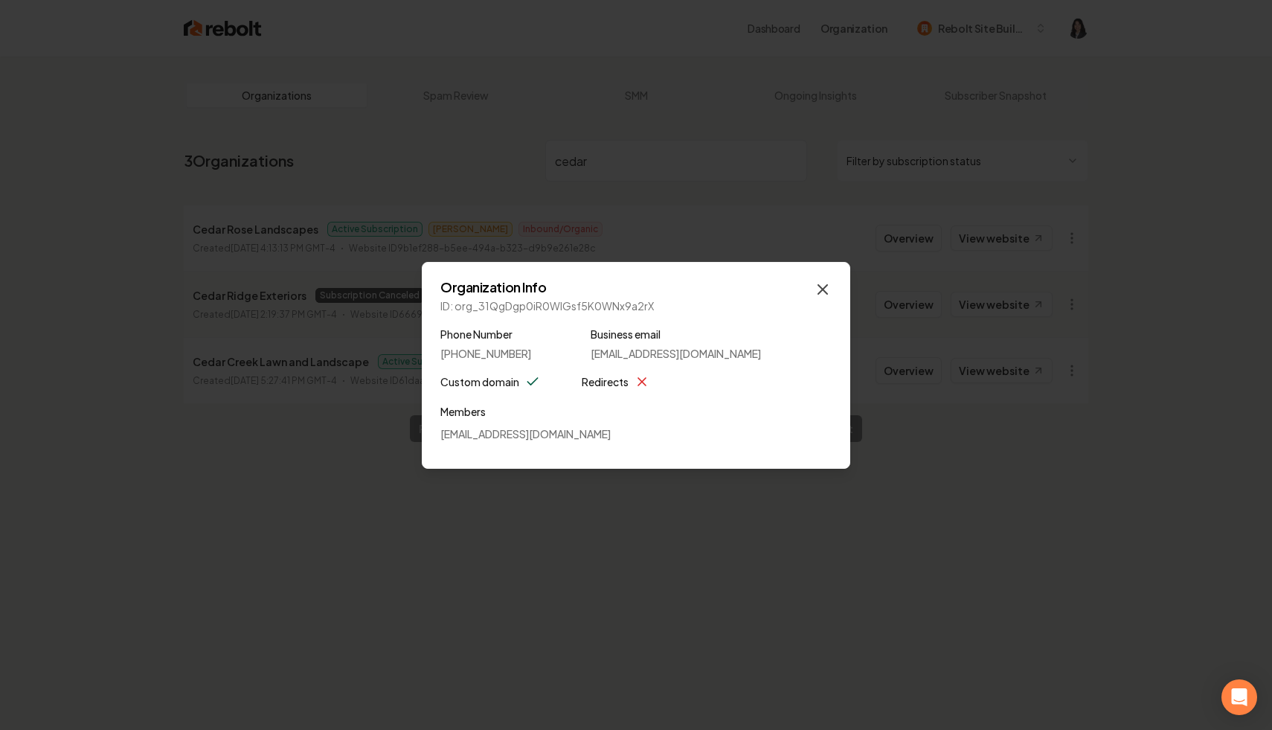
click at [823, 286] on icon "button" at bounding box center [823, 289] width 18 height 18
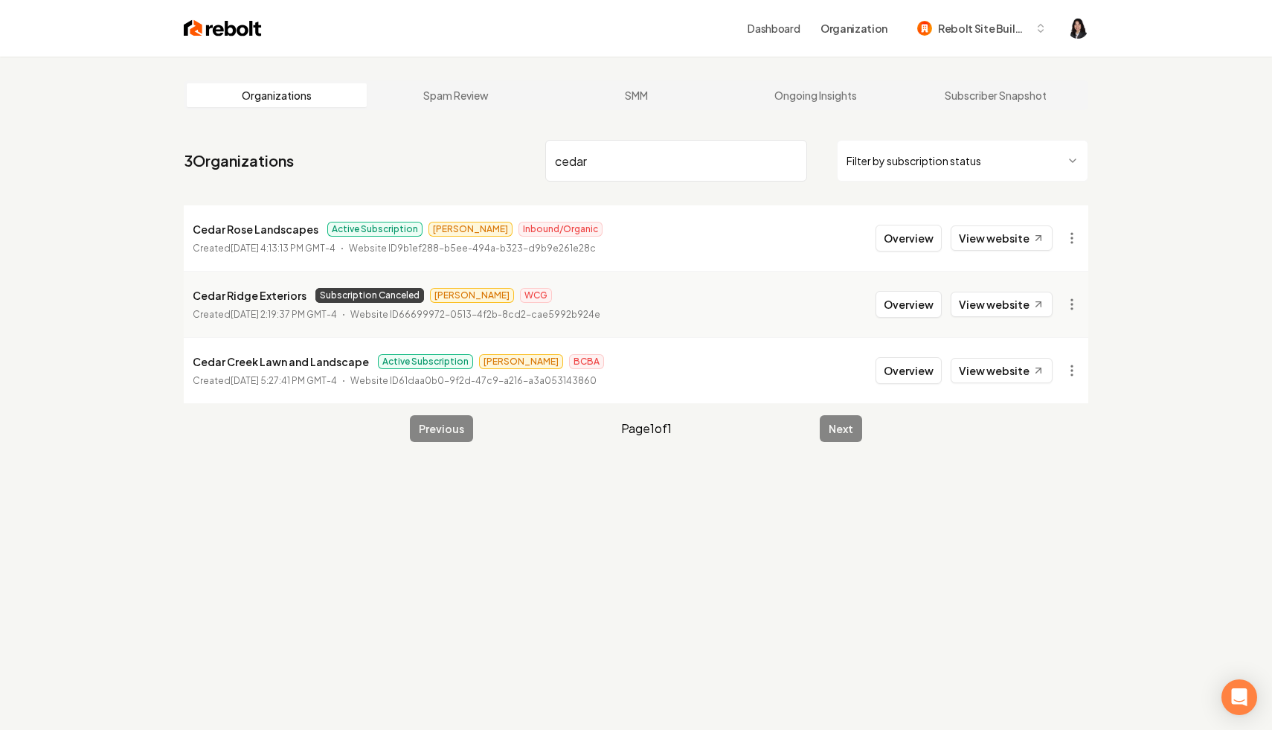
click at [1126, 68] on div "Organizations Spam Review SMM Ongoing Insights Subscriber Snapshot 3 Organizati…" at bounding box center [636, 422] width 1272 height 730
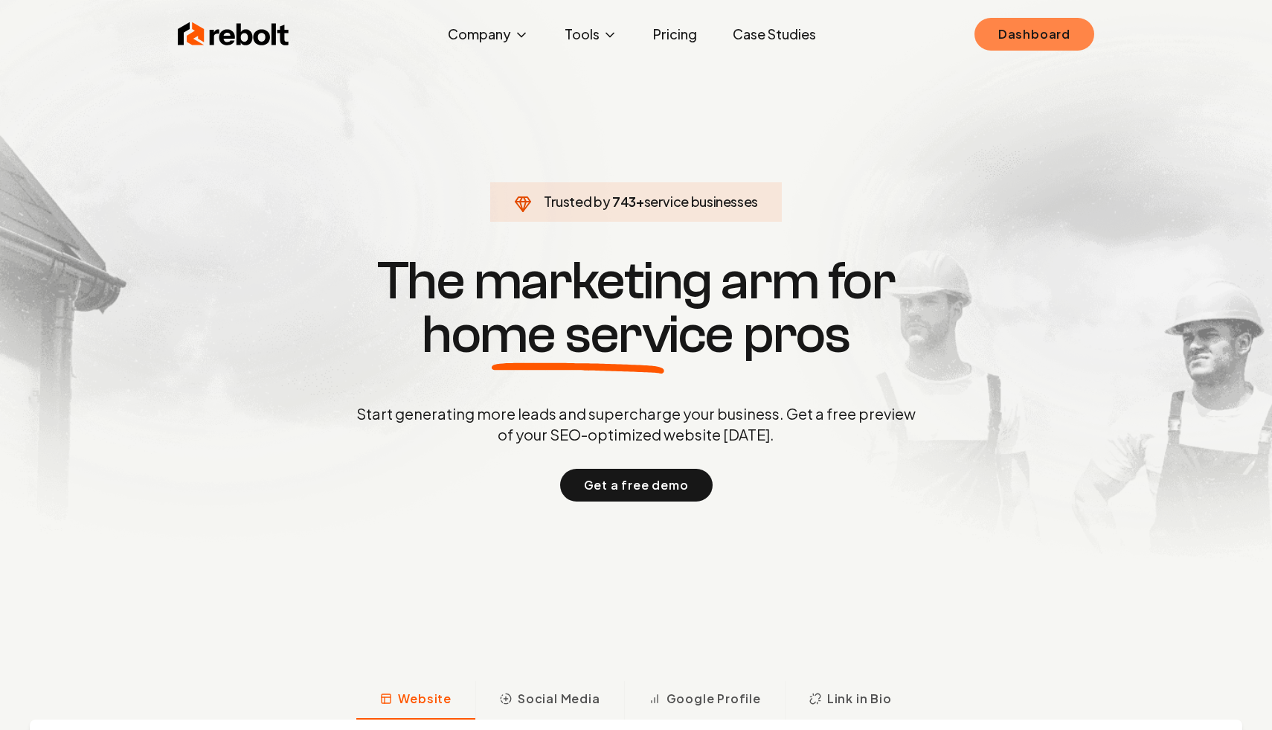
click at [1009, 41] on link "Dashboard" at bounding box center [1035, 34] width 120 height 33
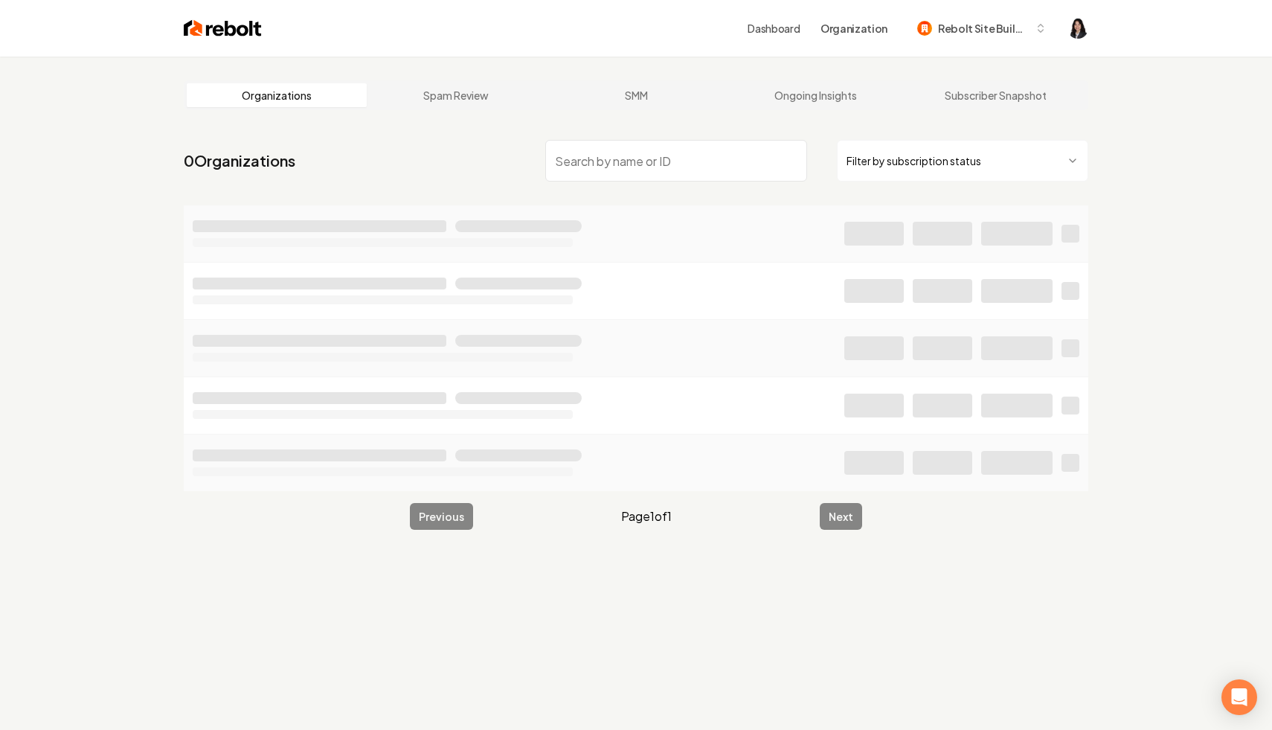
click at [707, 155] on input "search" at bounding box center [676, 161] width 262 height 42
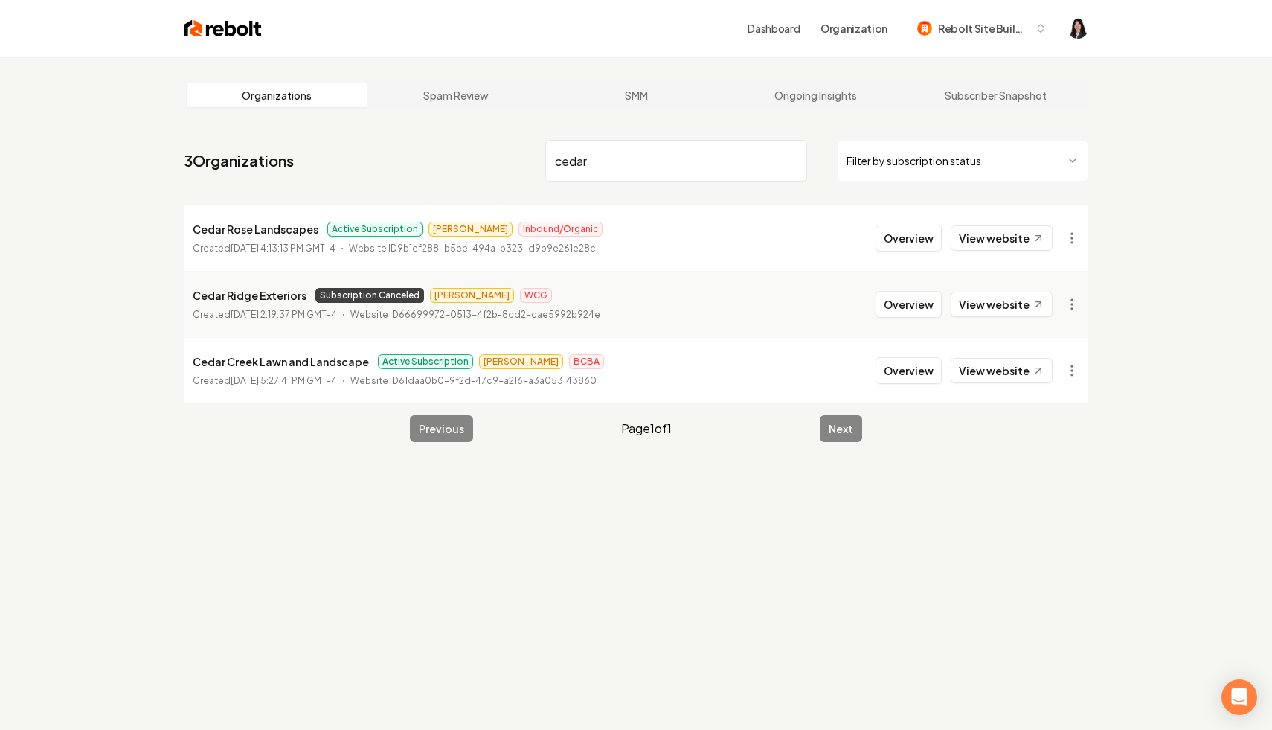
type input "cedar"
drag, startPoint x: 314, startPoint y: 231, endPoint x: 184, endPoint y: 232, distance: 129.4
click at [184, 232] on li "Cedar Rose Landscapes Active Subscription James Inbound/Organic Created August …" at bounding box center [636, 237] width 905 height 65
copy p "Cedar Rose Landscapes"
click at [795, 159] on input "cedar" at bounding box center [676, 161] width 262 height 42
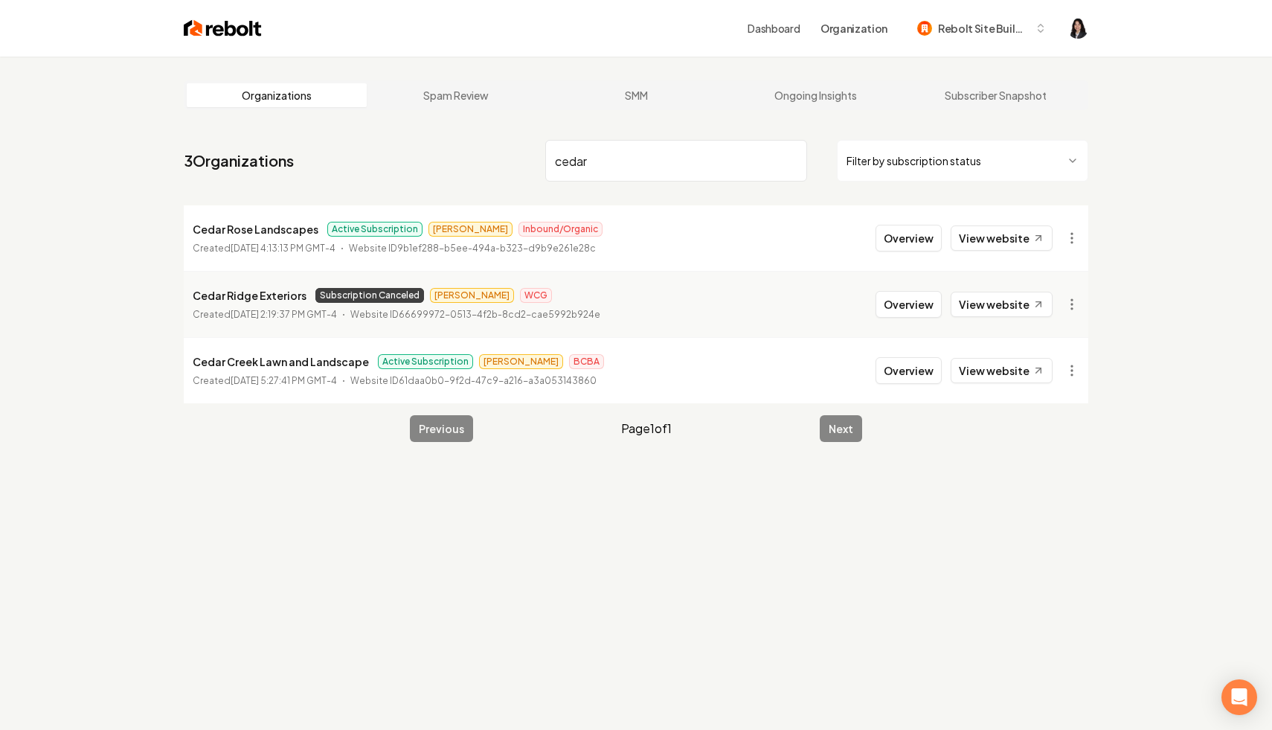
click at [789, 159] on input "cedar" at bounding box center [676, 161] width 262 height 42
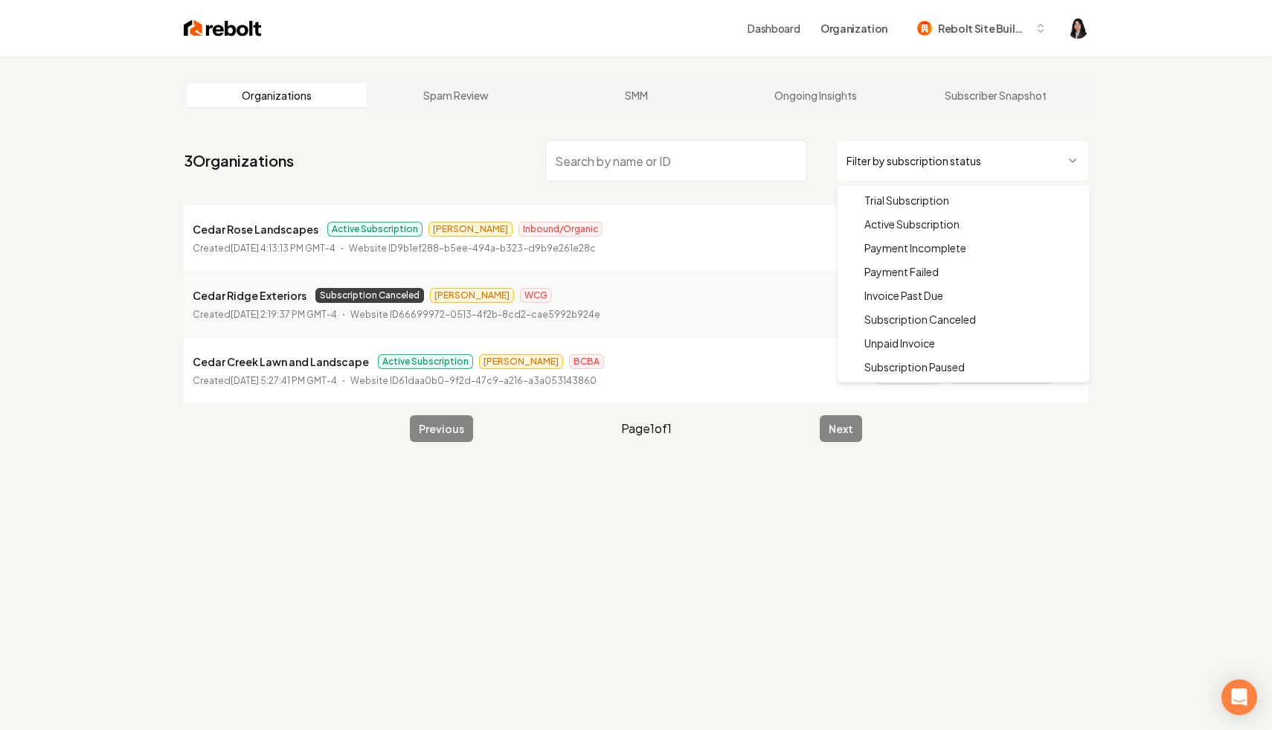
click at [876, 160] on html "Dashboard Organization Rebolt Site Builder Organizations Spam Review SMM Ongoin…" at bounding box center [636, 365] width 1272 height 730
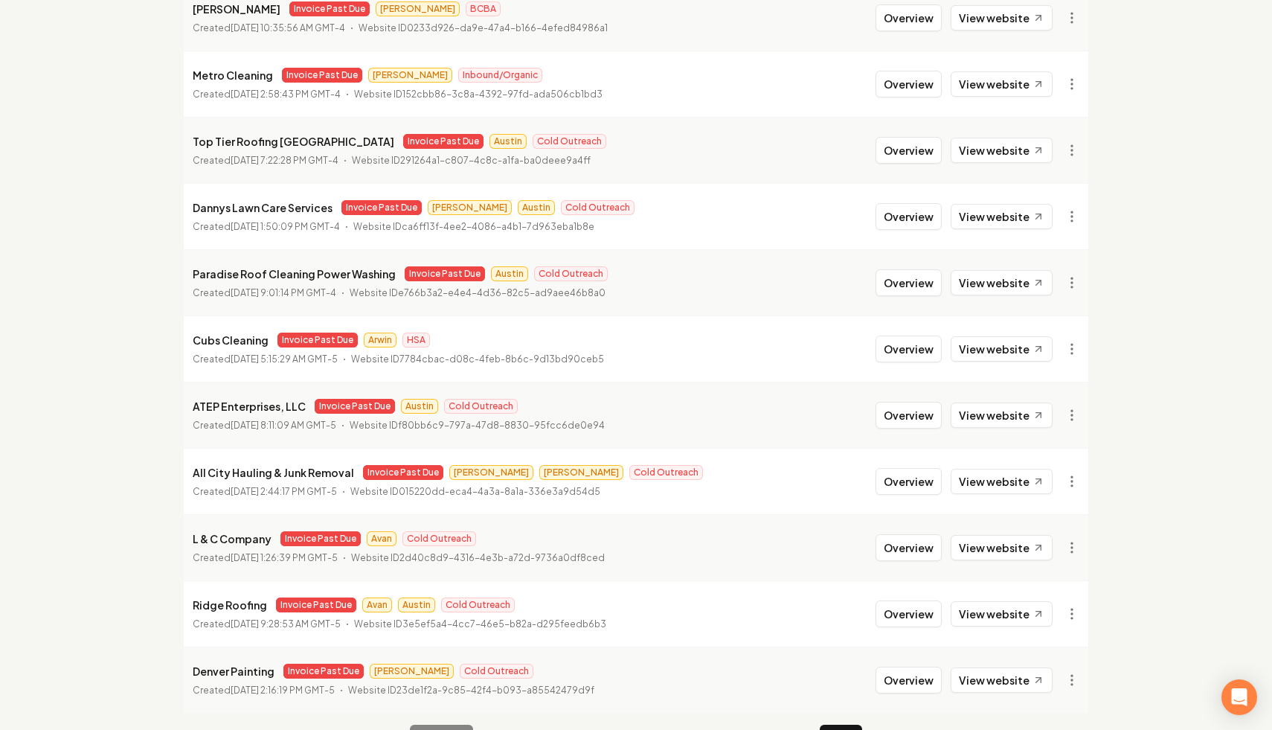
scroll to position [1524, 0]
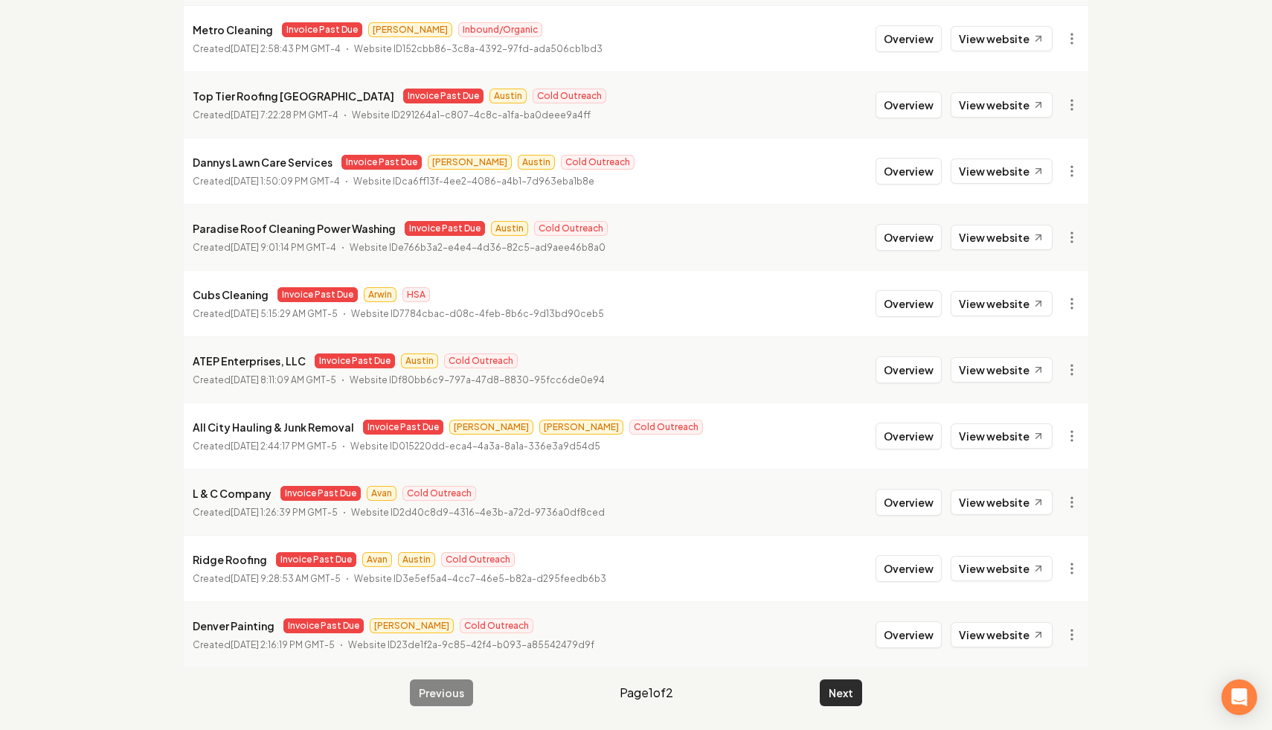
click at [842, 691] on button "Next" at bounding box center [841, 692] width 42 height 27
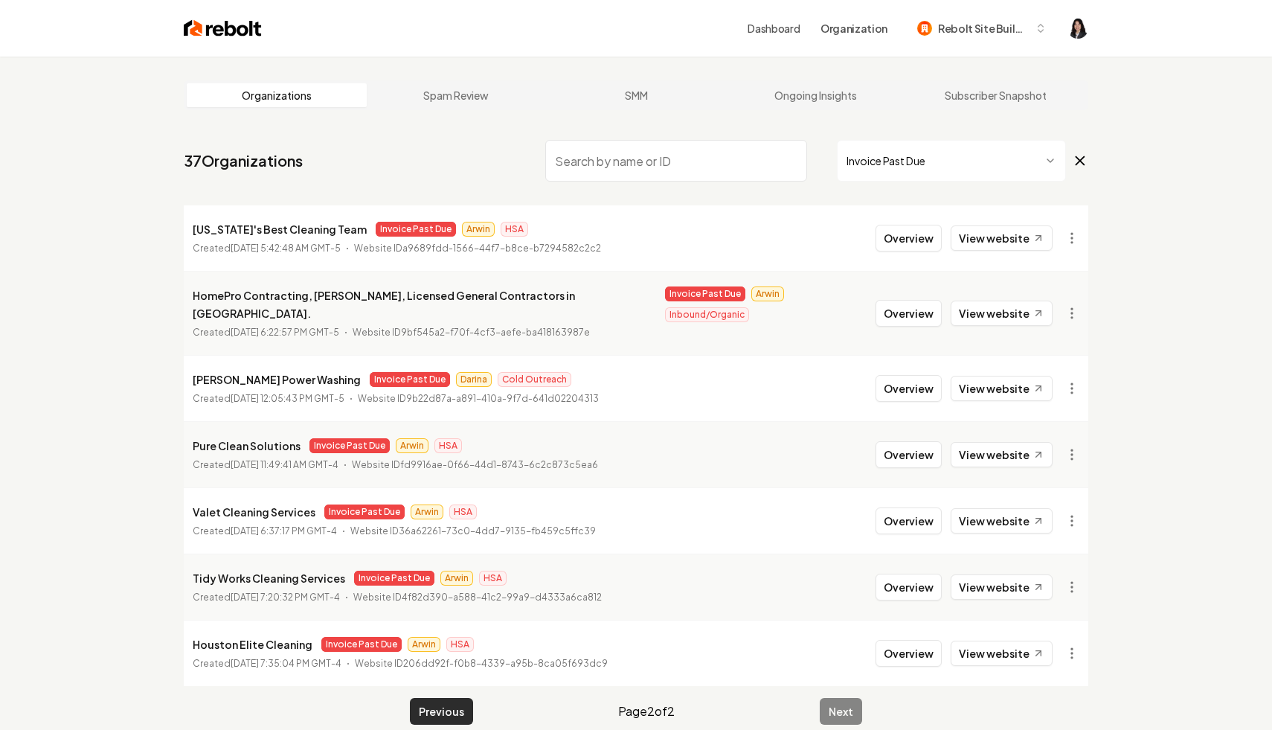
click at [432, 698] on button "Previous" at bounding box center [441, 711] width 63 height 27
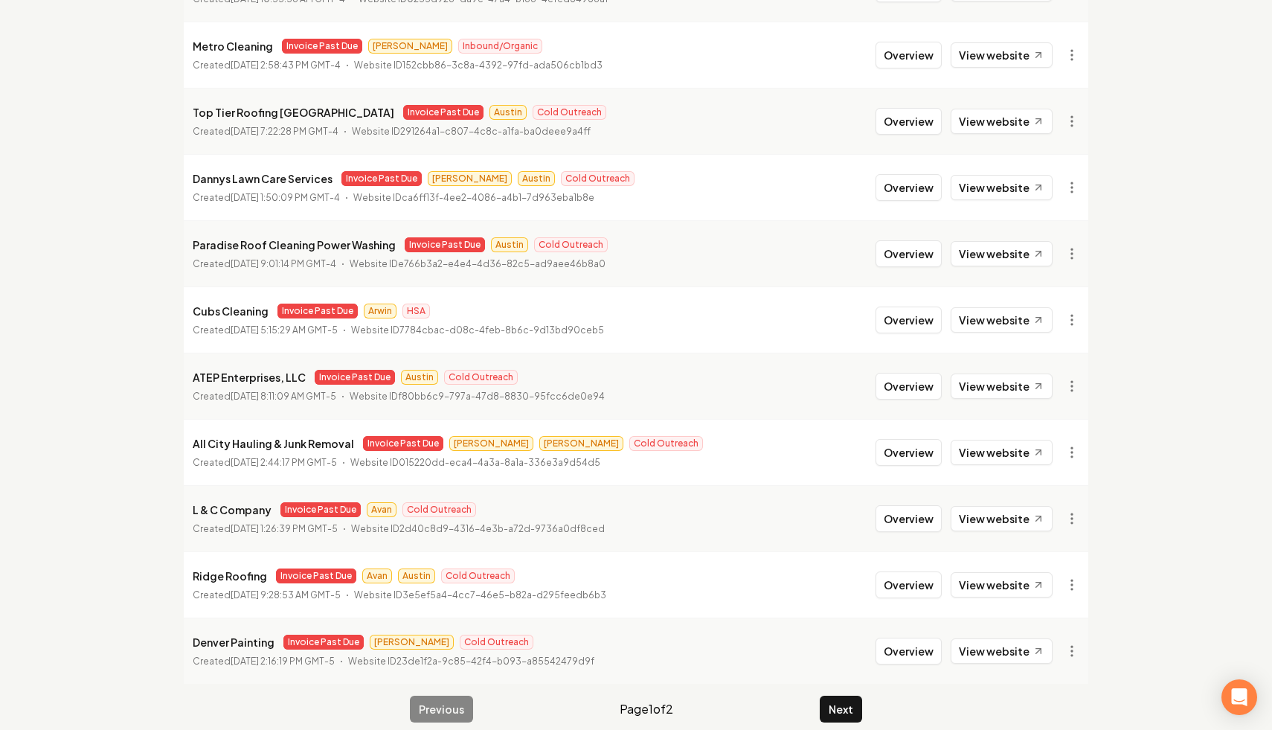
scroll to position [1524, 0]
